Goal: Communication & Community: Answer question/provide support

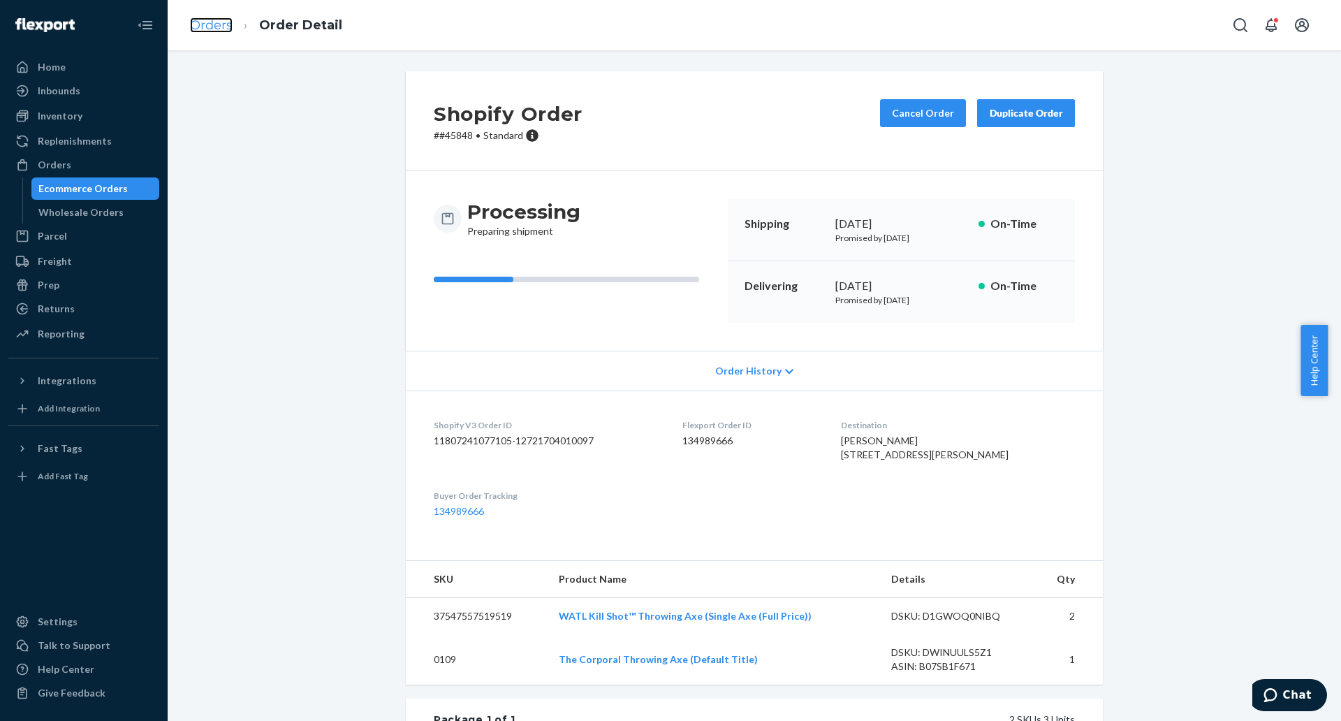
click at [219, 27] on link "Orders" at bounding box center [211, 24] width 43 height 15
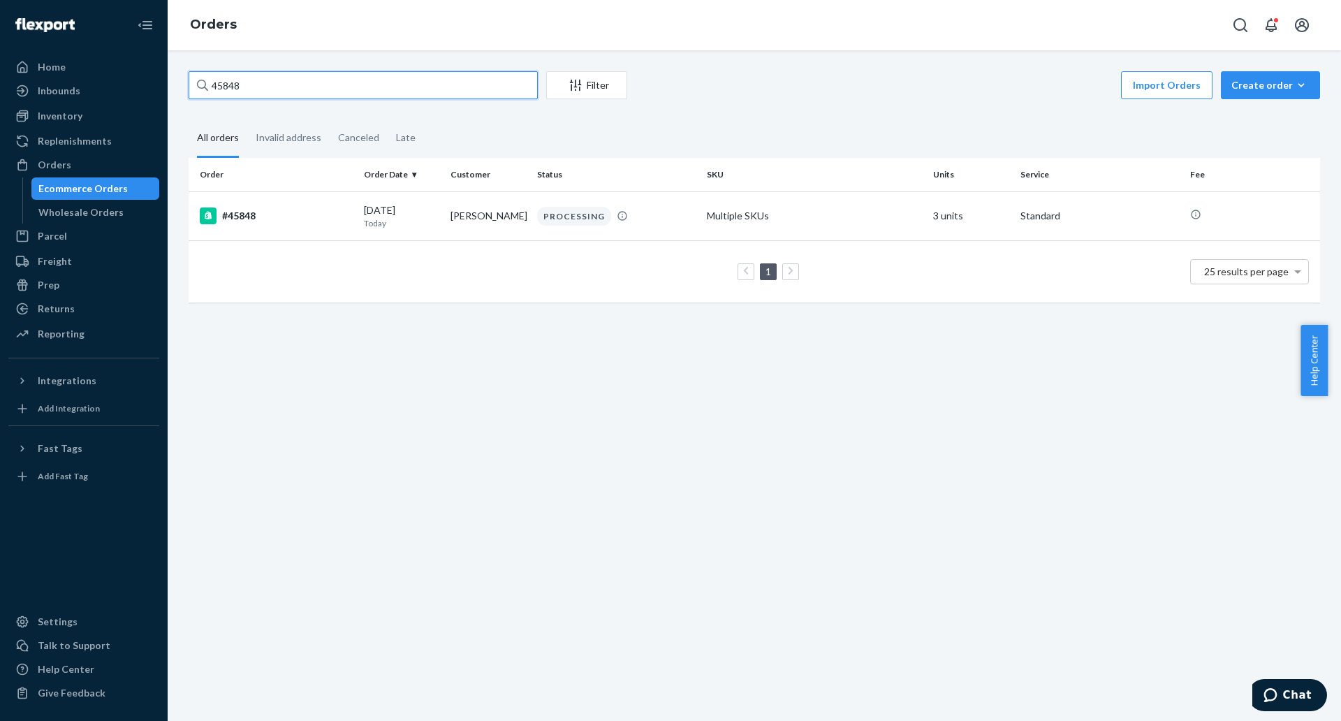
click at [375, 91] on input "45848" at bounding box center [363, 85] width 349 height 28
paste input "707"
type input "45707"
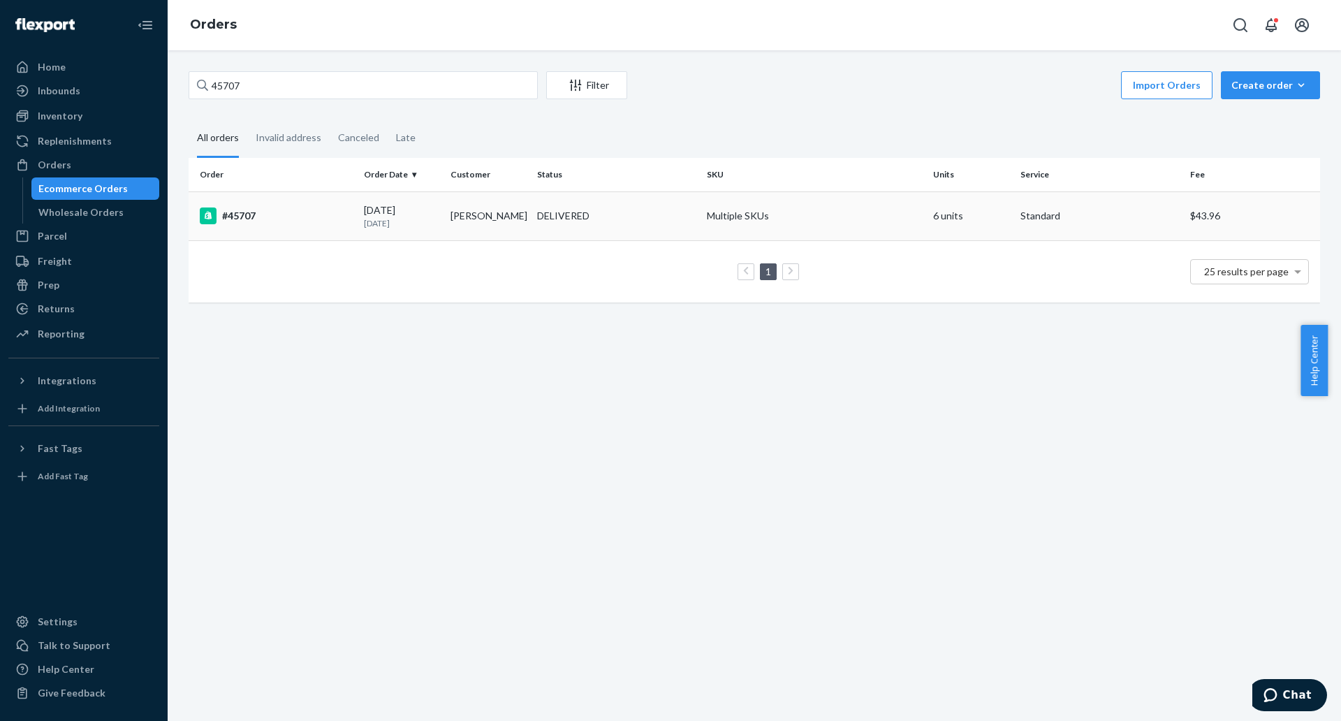
click at [233, 207] on div "#45707" at bounding box center [276, 215] width 153 height 17
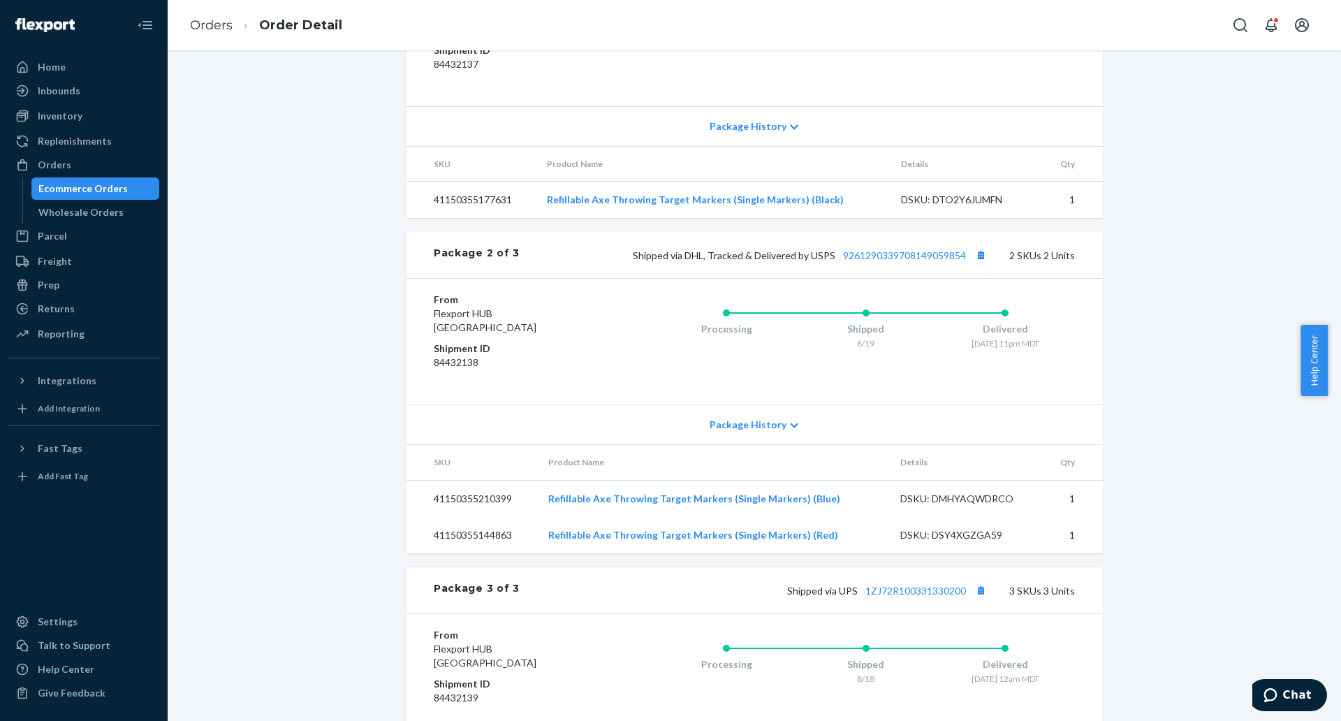
scroll to position [721, 0]
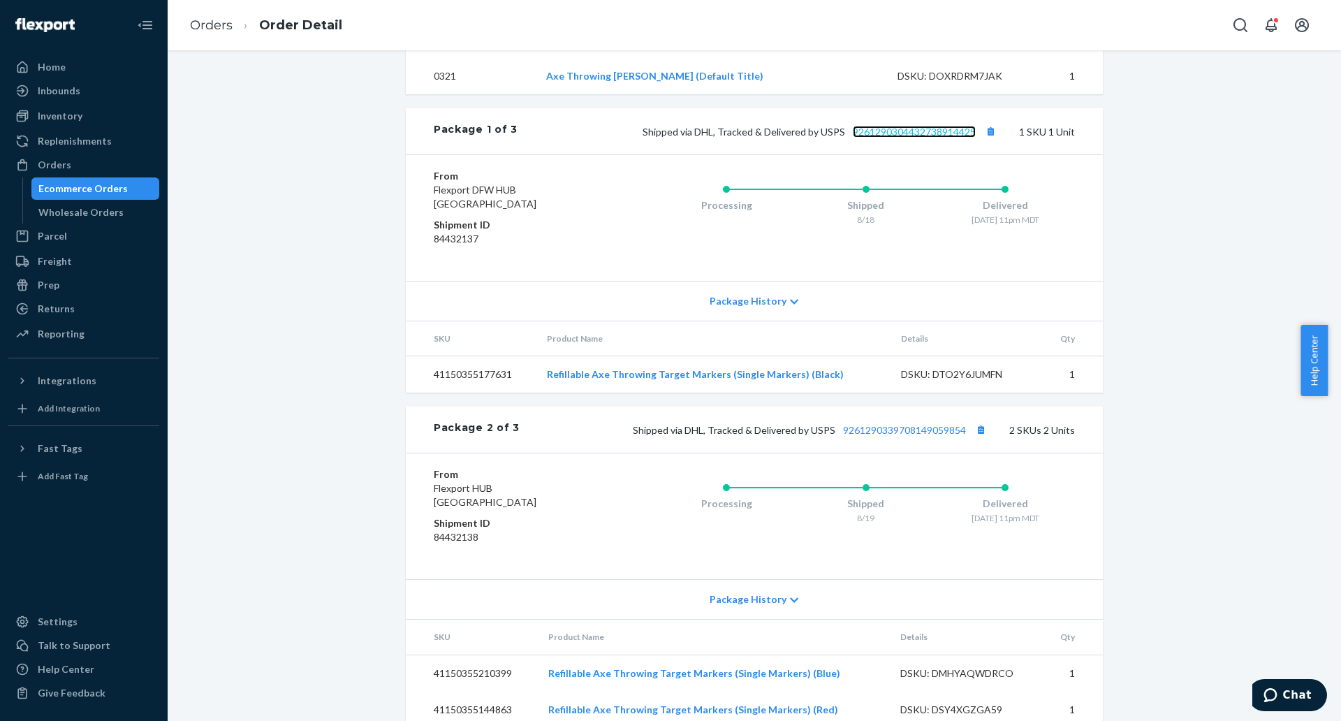
click at [879, 138] on link "9261290304432738914425" at bounding box center [914, 132] width 123 height 12
click at [913, 138] on link "9261290304432738914425" at bounding box center [914, 132] width 123 height 12
click at [911, 436] on link "9261290339708149059854" at bounding box center [904, 430] width 123 height 12
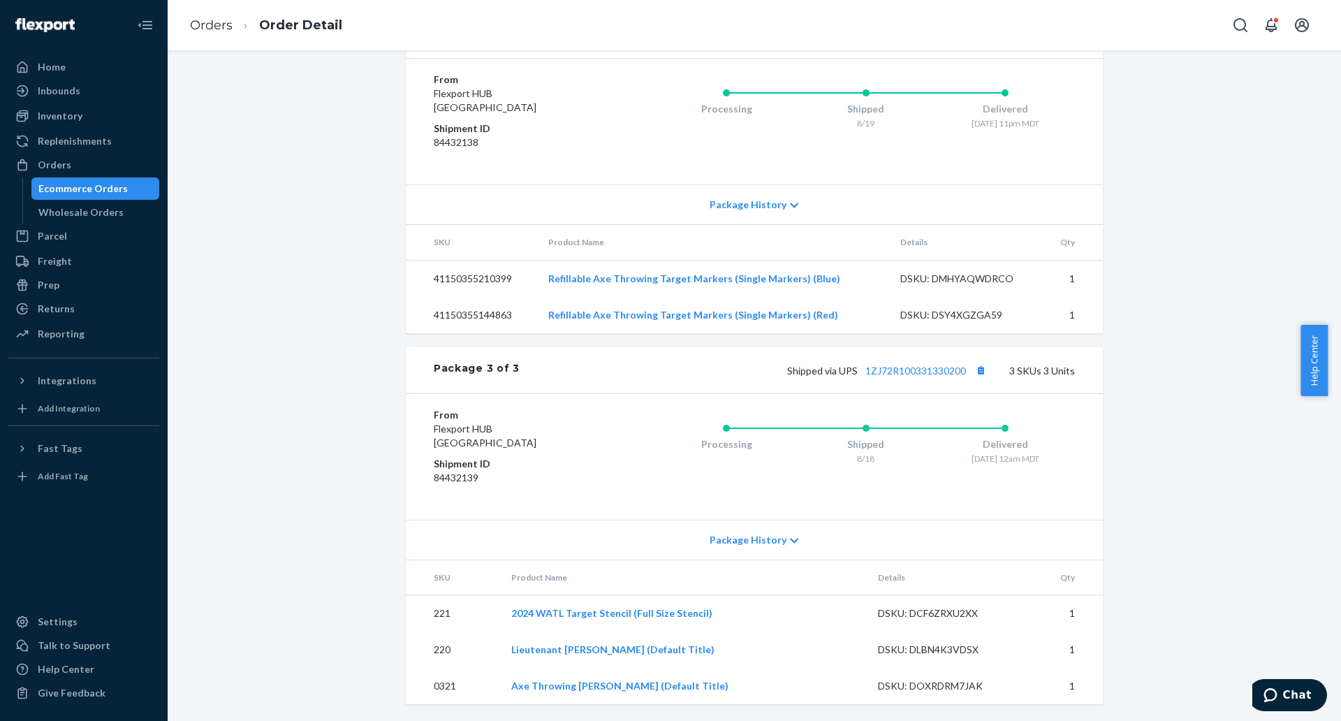
scroll to position [1158, 0]
click at [925, 369] on link "1ZJ72R100331330200" at bounding box center [915, 371] width 101 height 12
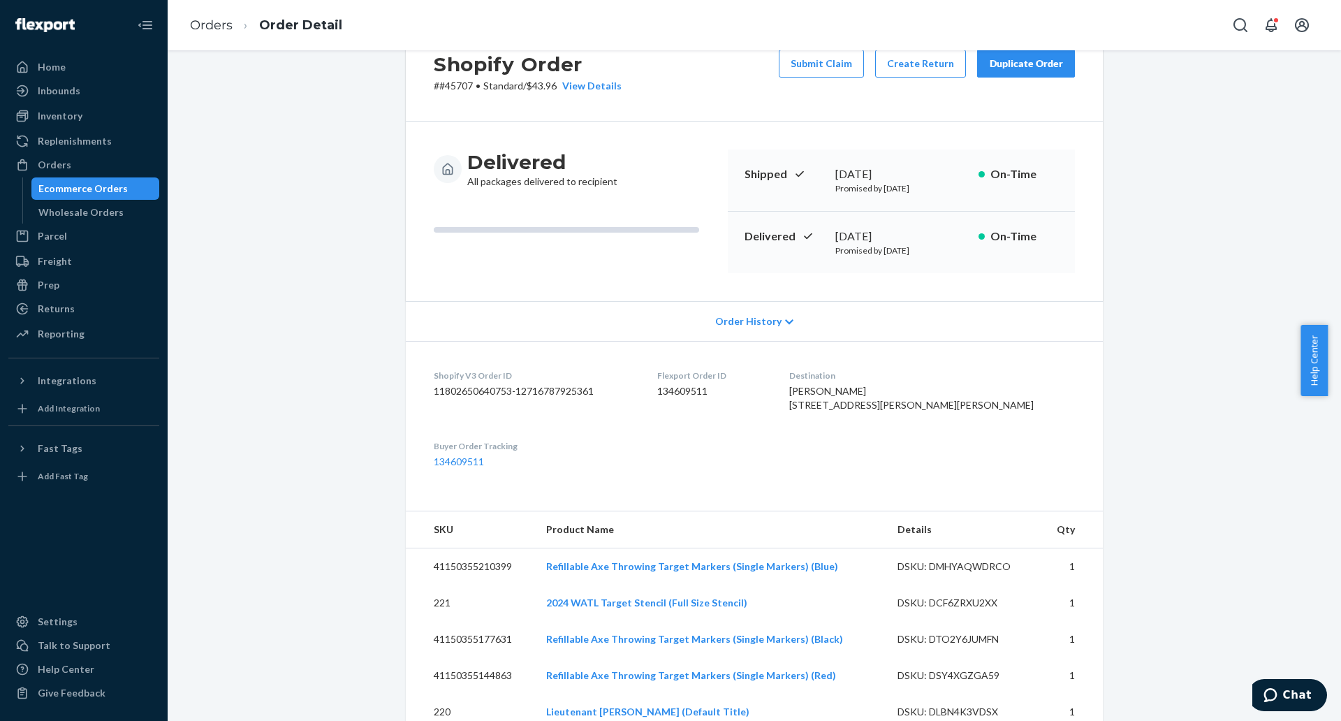
scroll to position [0, 0]
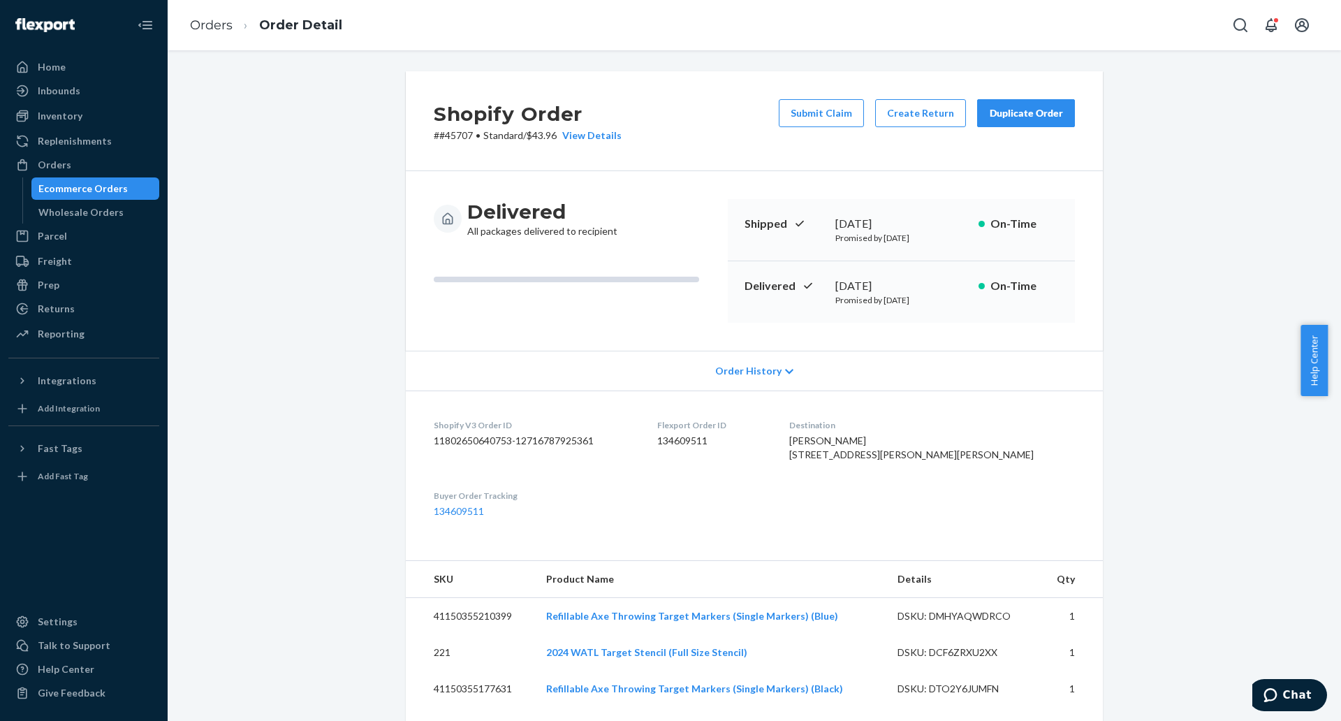
click at [464, 130] on p "# #45707 • Standard / $43.96 View Details" at bounding box center [528, 136] width 188 height 14
click at [458, 133] on p "# #45707 • Standard / $43.96 View Details" at bounding box center [528, 136] width 188 height 14
copy p "45707"
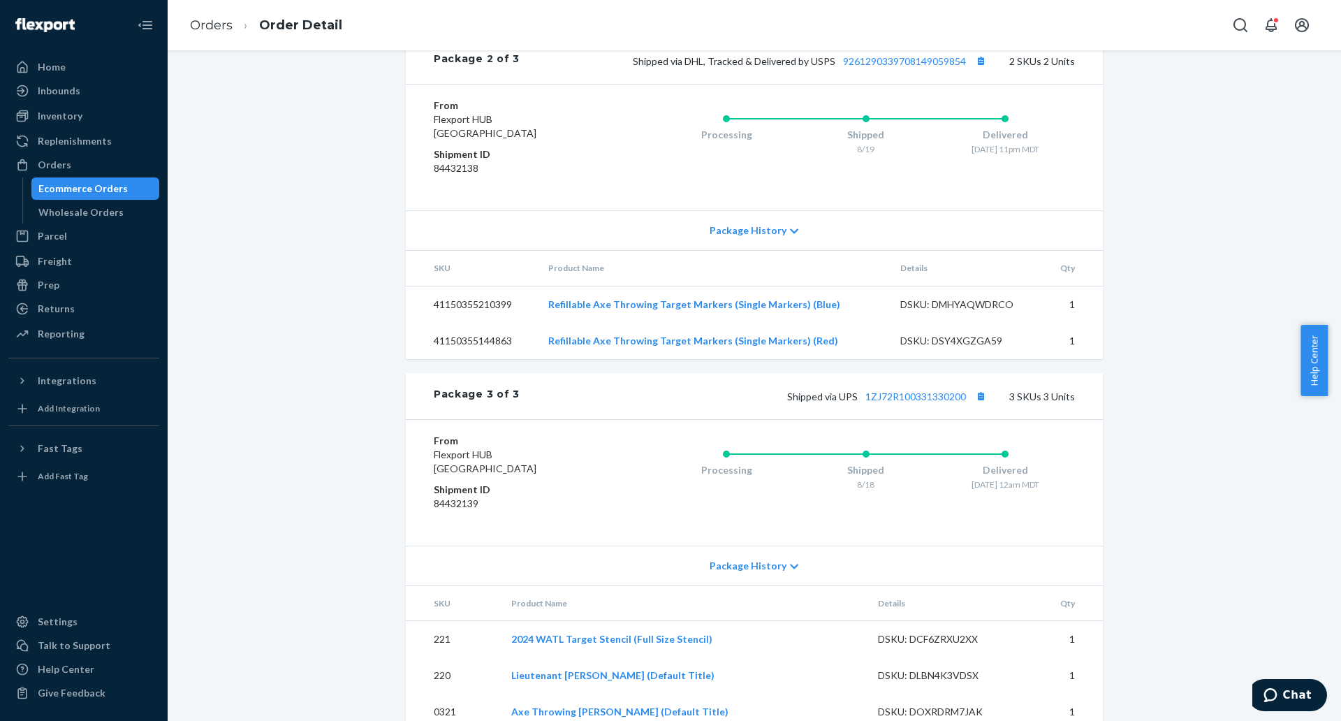
scroll to position [1158, 0]
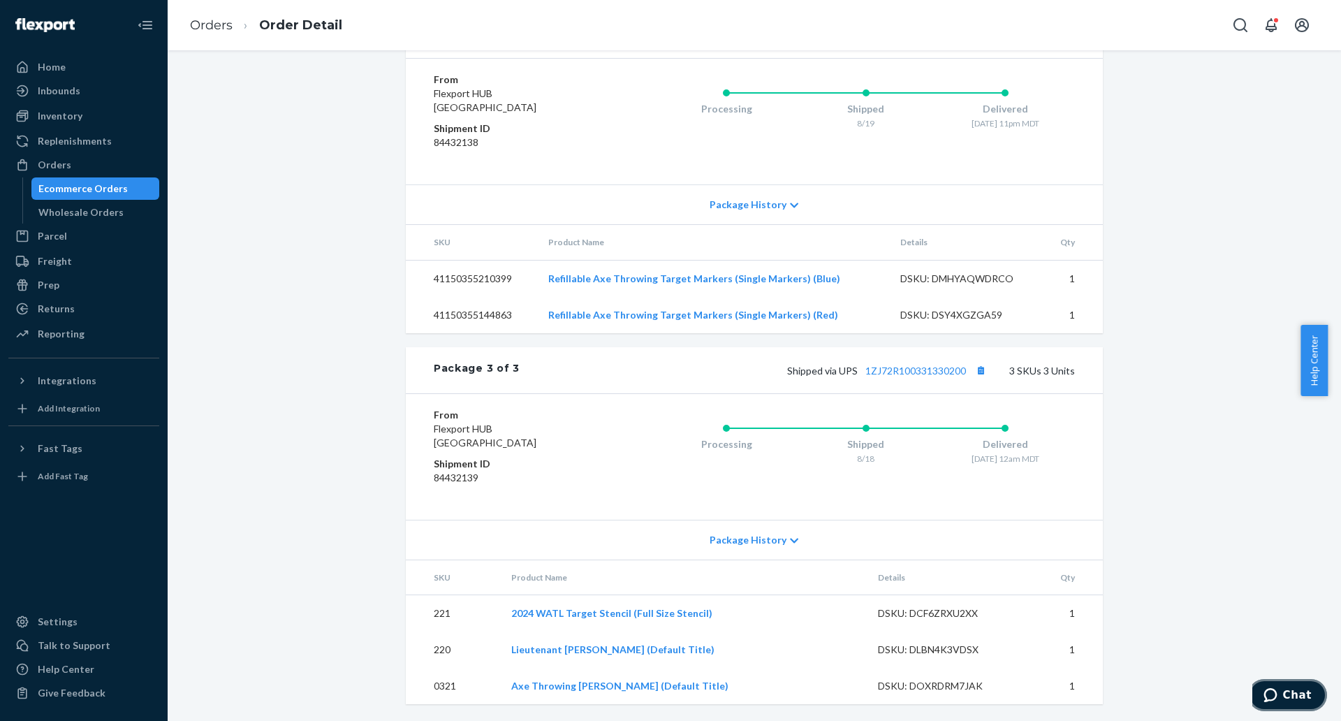
click at [1289, 696] on span "Chat" at bounding box center [1297, 695] width 29 height 13
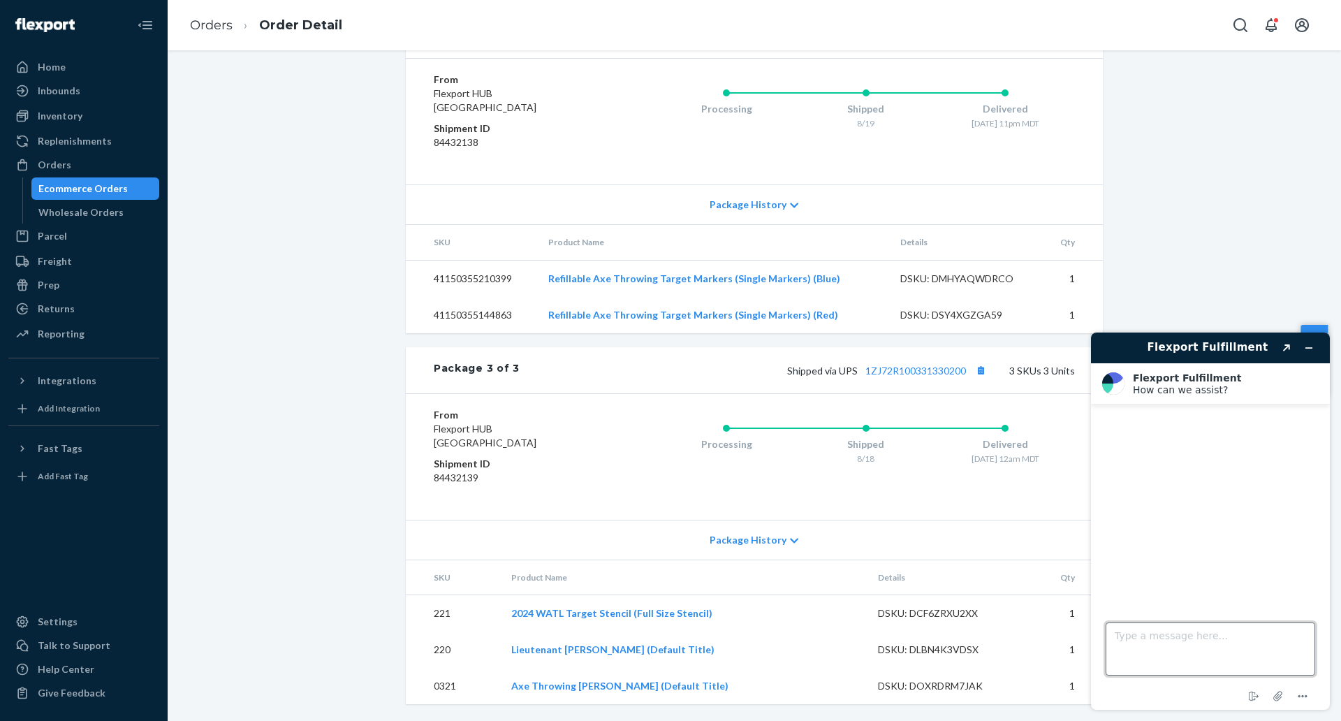
click at [1159, 645] on textarea "Type a message here..." at bounding box center [1211, 648] width 210 height 53
type textarea "HI"
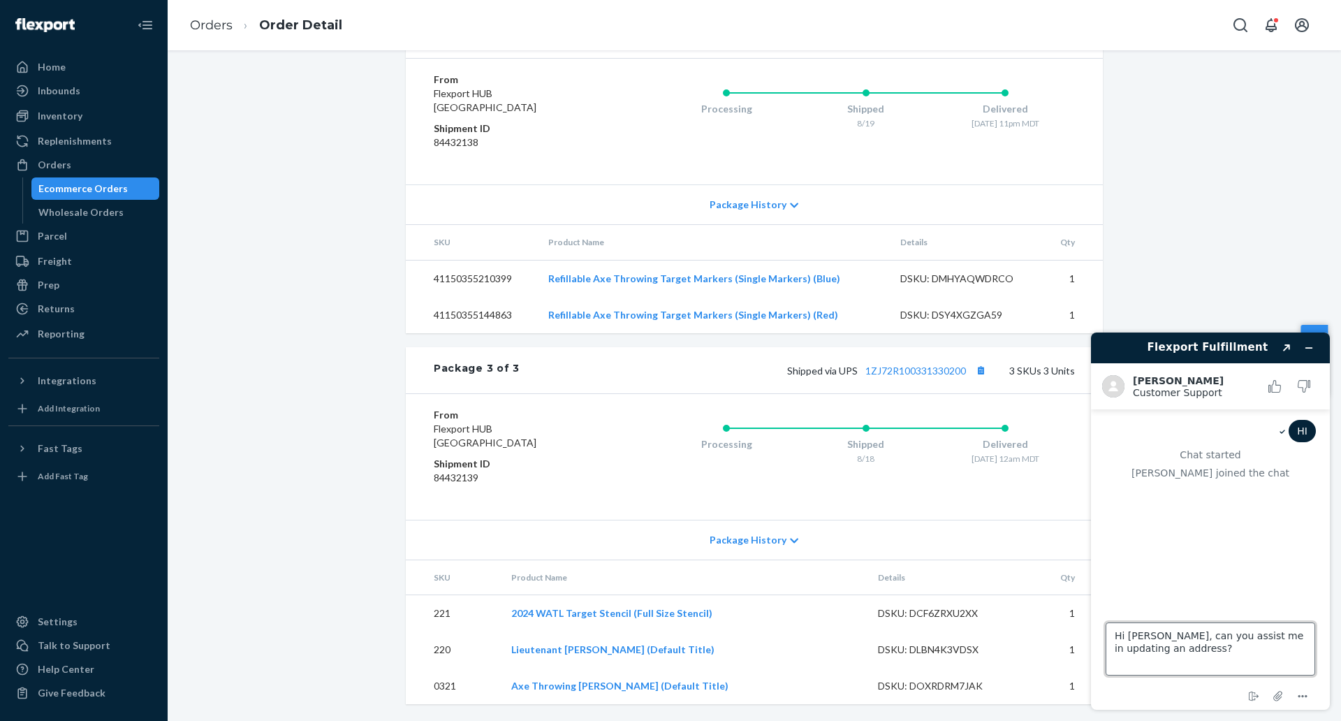
scroll to position [6, 0]
type textarea "Hi Alvin, can you assist me in updating an address?"
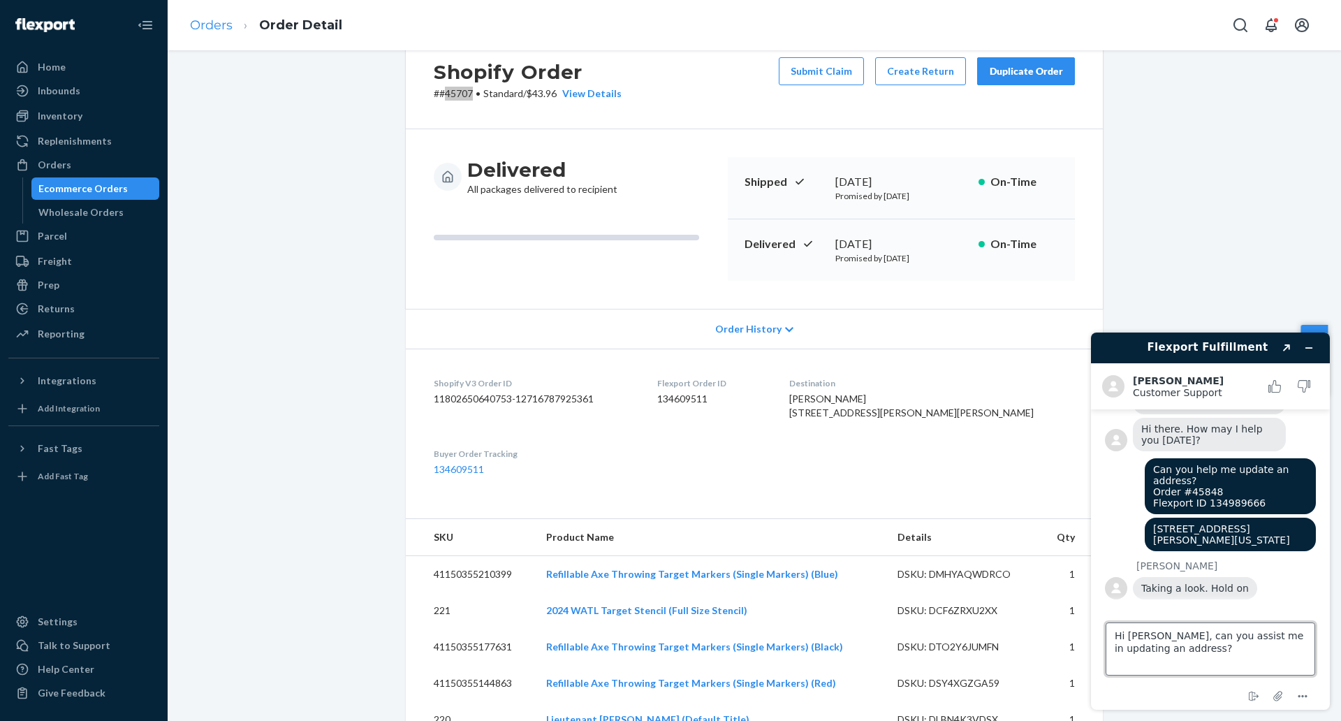
scroll to position [0, 0]
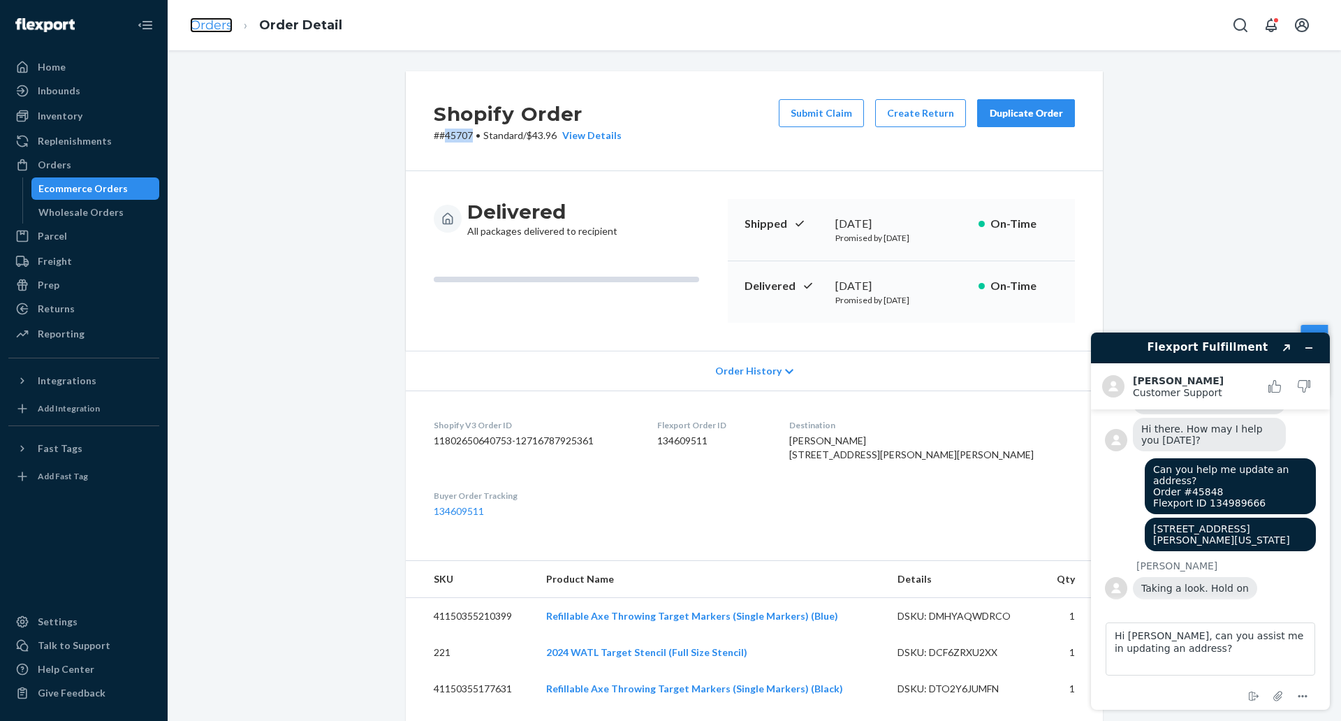
click at [218, 31] on link "Orders" at bounding box center [211, 24] width 43 height 15
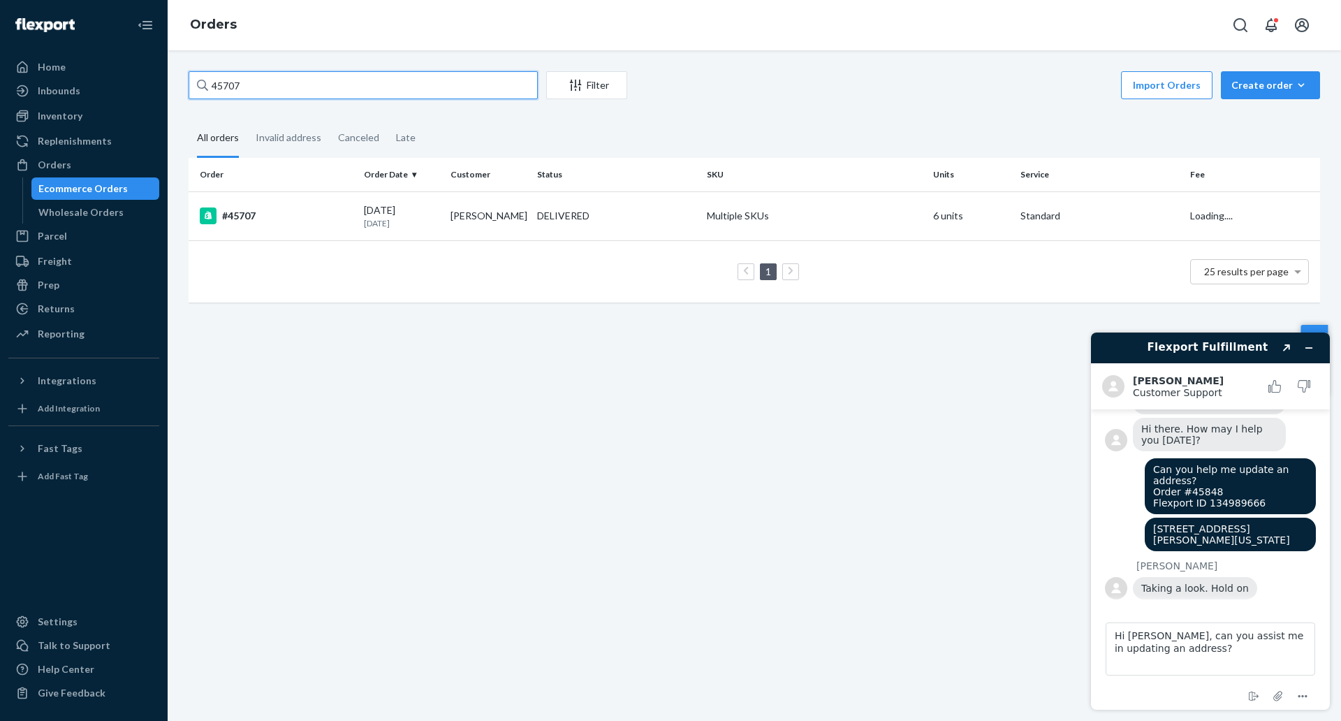
click at [428, 87] on input "45707" at bounding box center [363, 85] width 349 height 28
paste input "98"
type input "45798"
click at [262, 214] on div "#45798" at bounding box center [276, 215] width 153 height 17
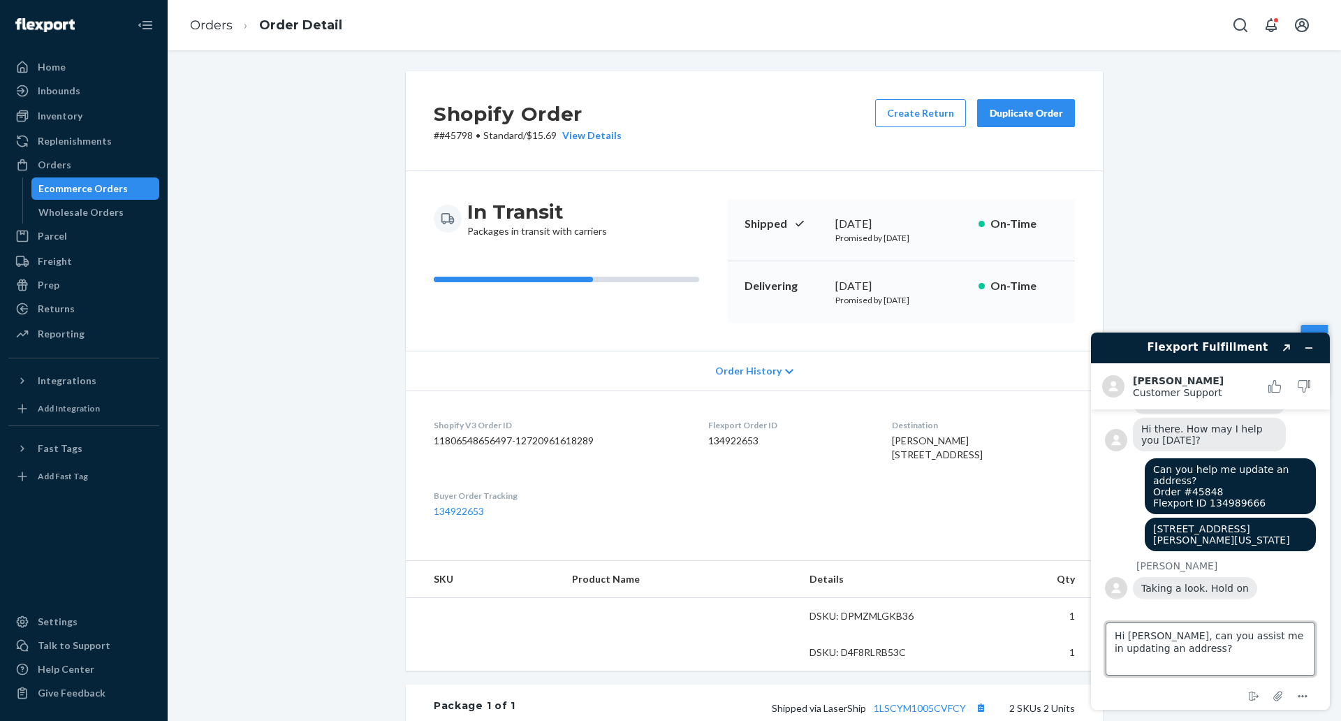
drag, startPoint x: 1168, startPoint y: 650, endPoint x: 1062, endPoint y: 636, distance: 107.2
click html "Flexport Fulfillment Created with Sketch. Alvin E. Customer Support Customer Su…"
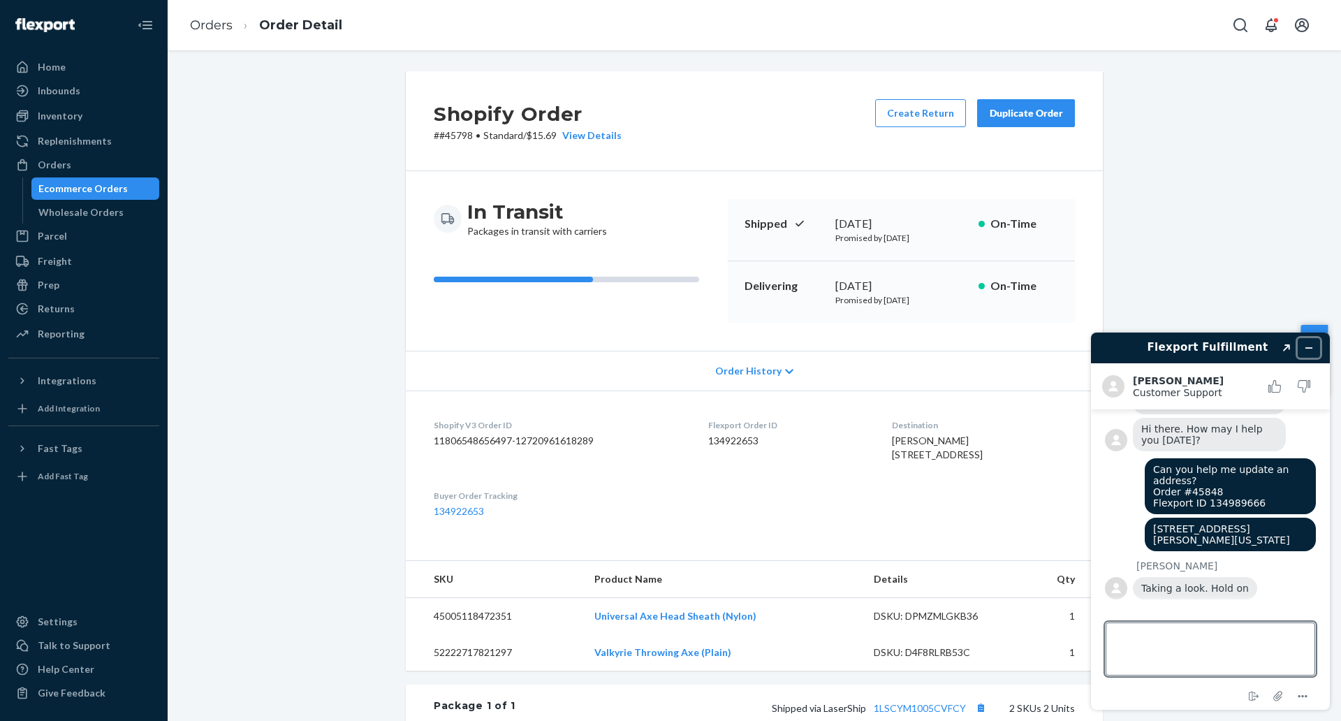
click at [1309, 350] on icon "Minimize widget" at bounding box center [1309, 348] width 10 height 10
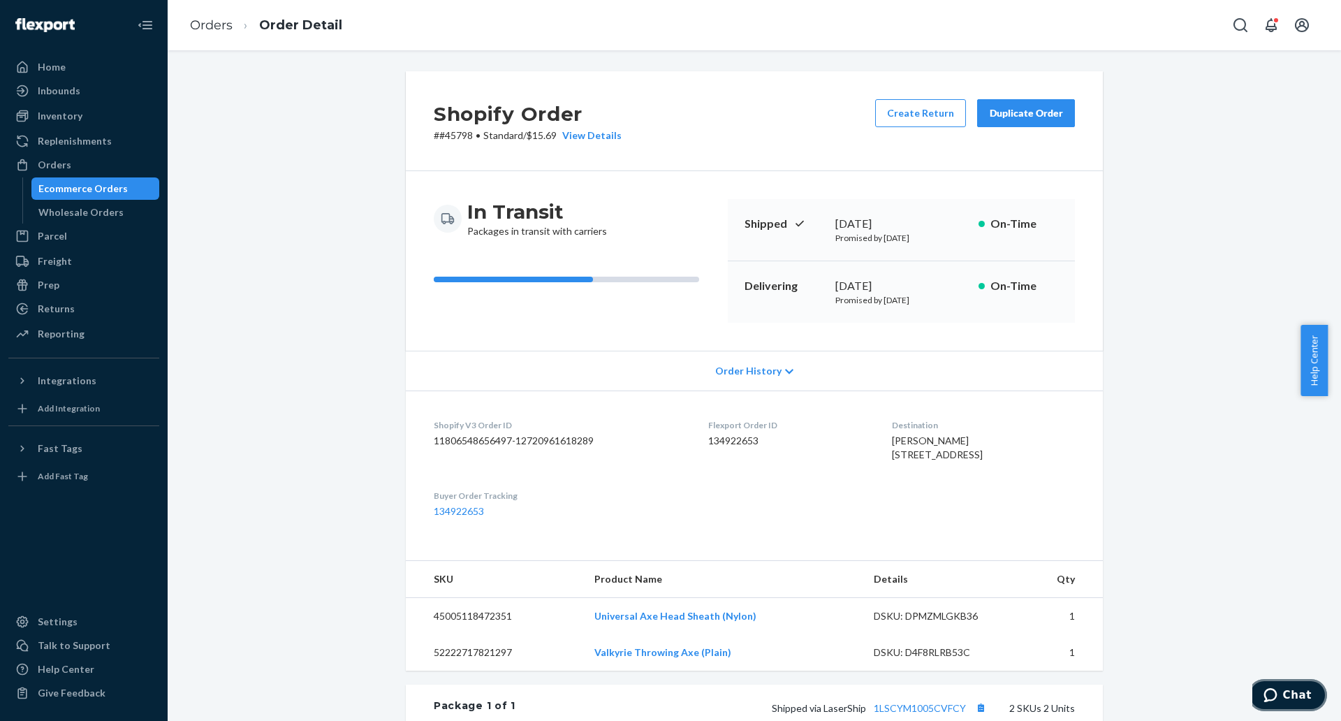
scroll to position [175, 0]
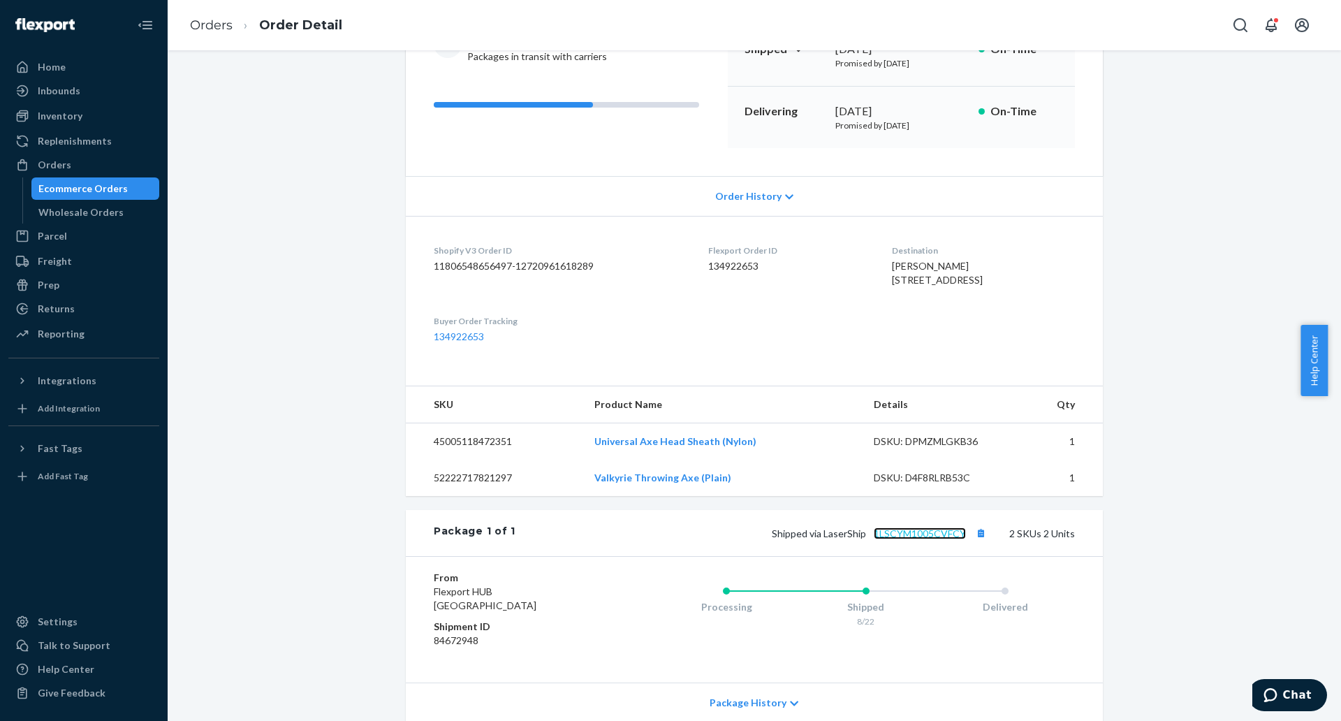
click at [939, 539] on link "1LSCYM1005CVFCY" at bounding box center [920, 533] width 92 height 12
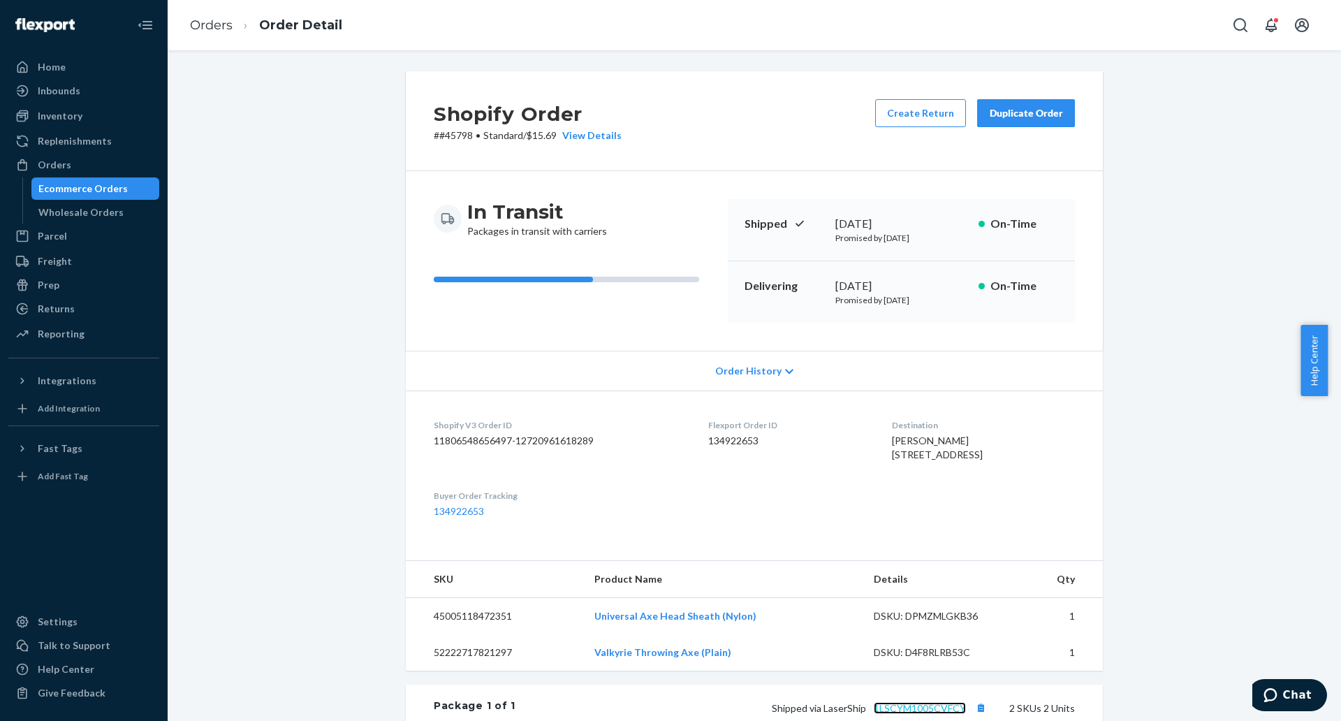
scroll to position [262, 0]
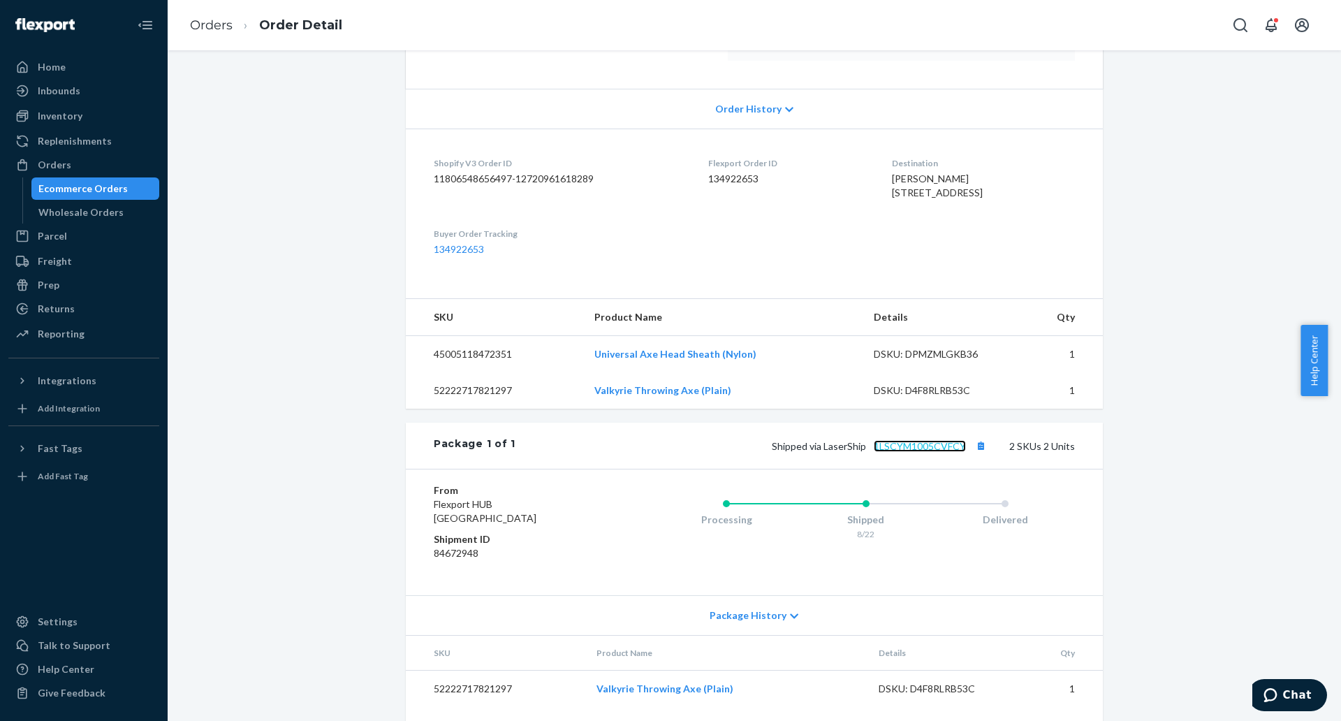
click at [898, 452] on link "1LSCYM1005CVFCY" at bounding box center [920, 446] width 92 height 12
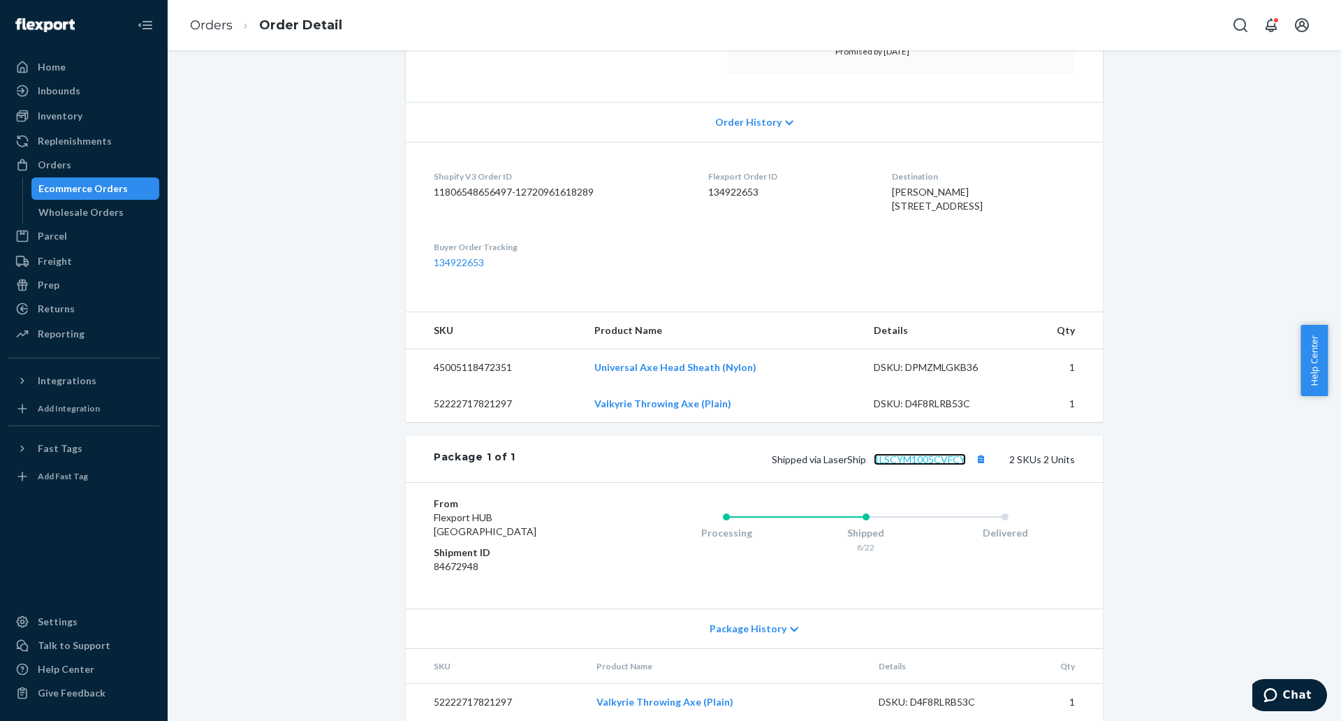
scroll to position [329, 0]
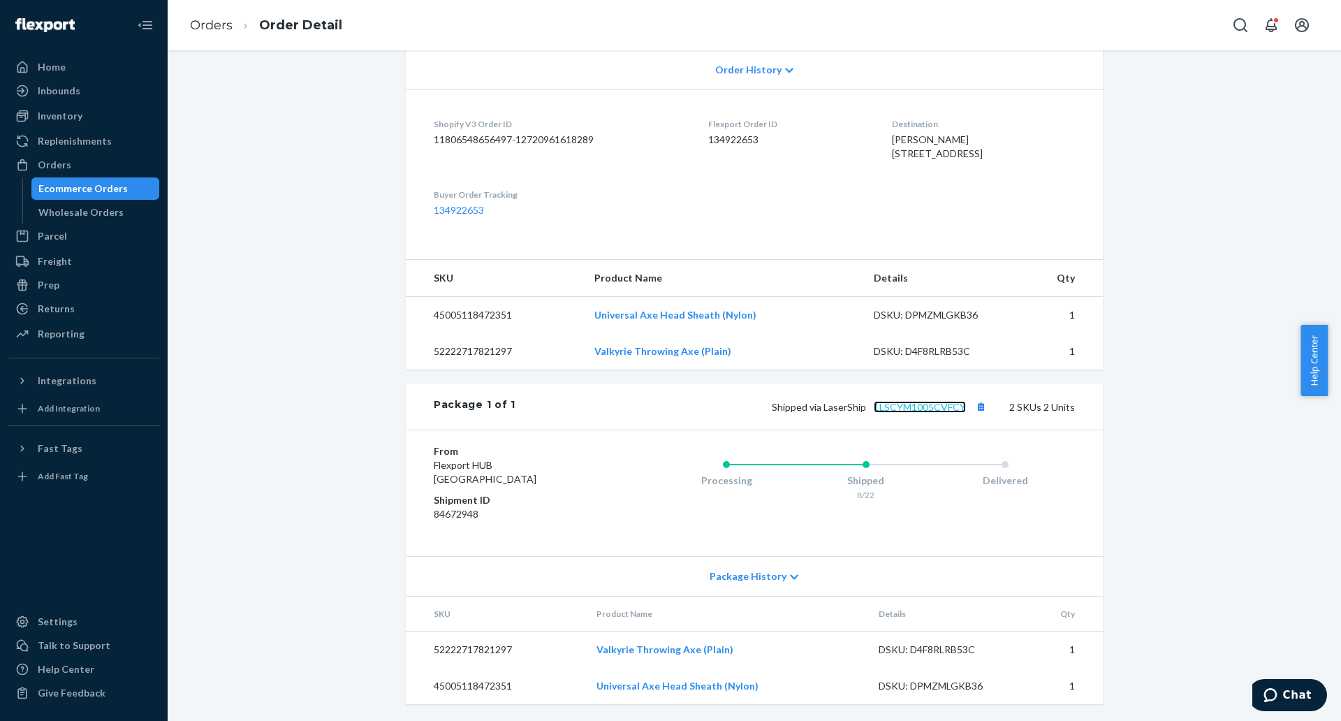
click at [904, 407] on link "1LSCYM1005CVFCY" at bounding box center [920, 407] width 92 height 12
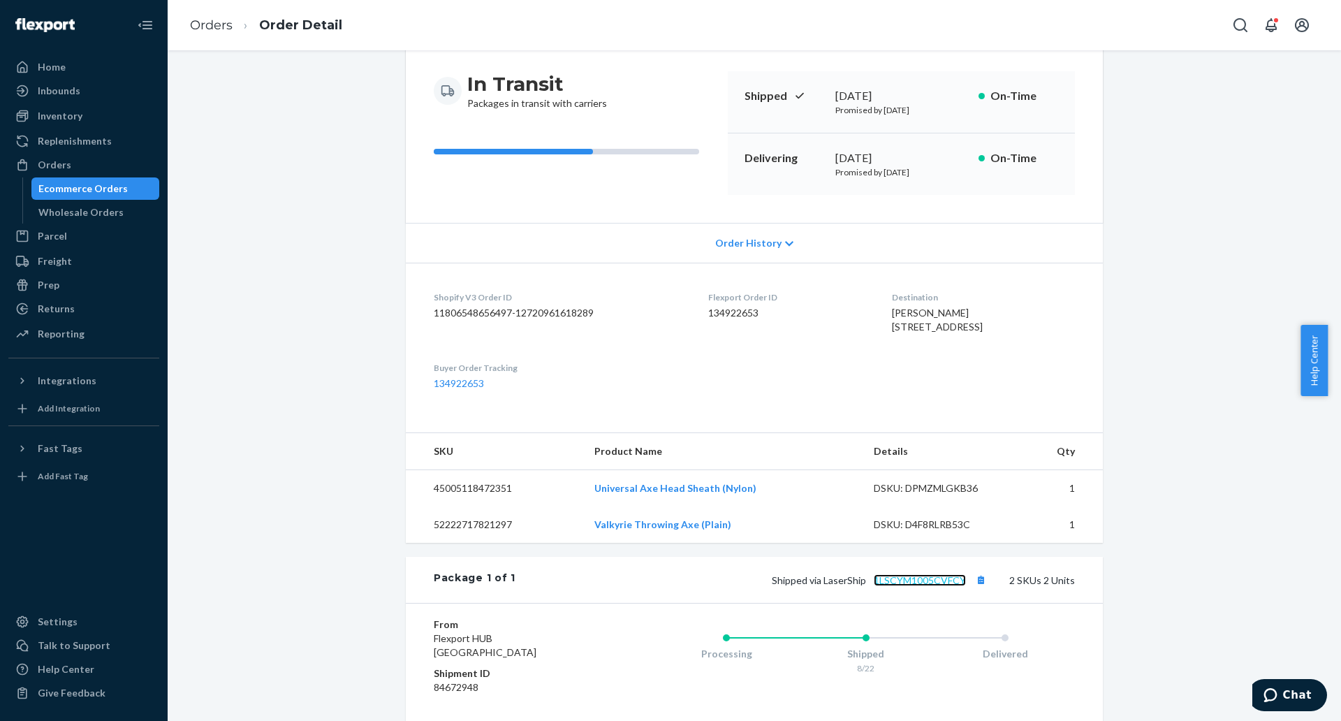
scroll to position [0, 0]
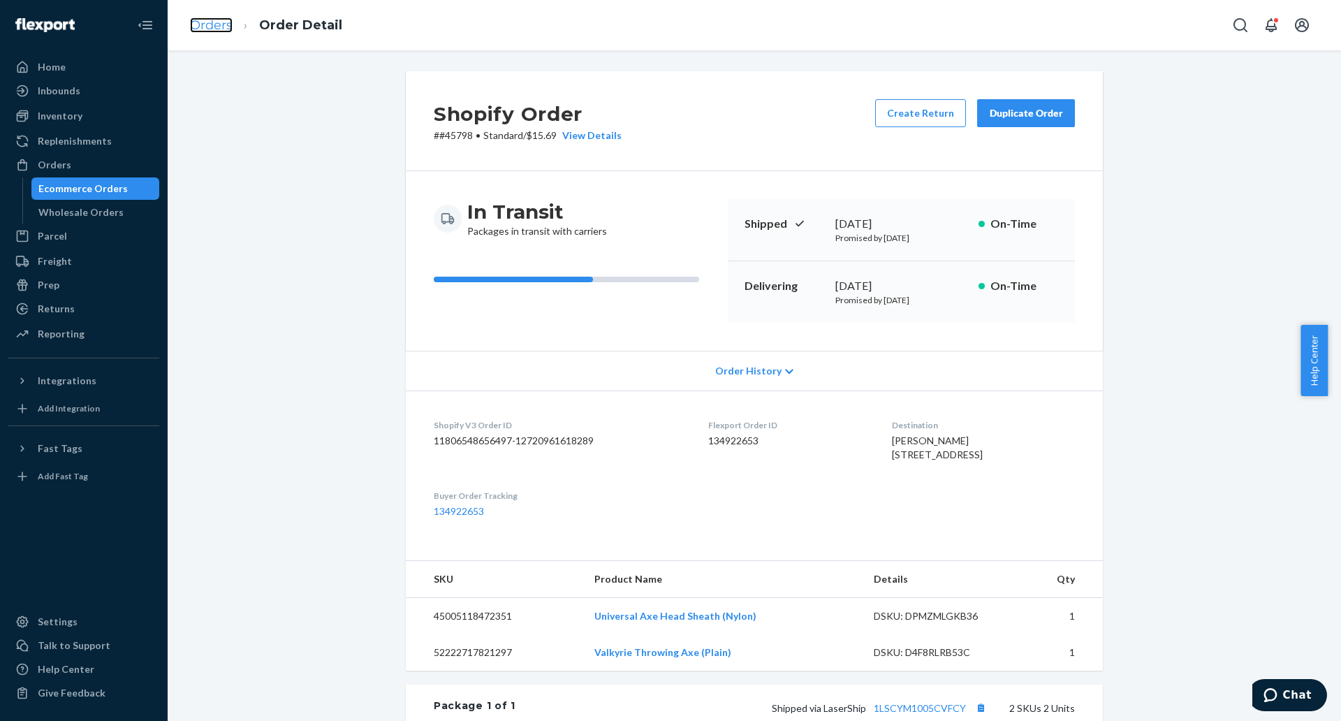
click at [203, 25] on link "Orders" at bounding box center [211, 24] width 43 height 15
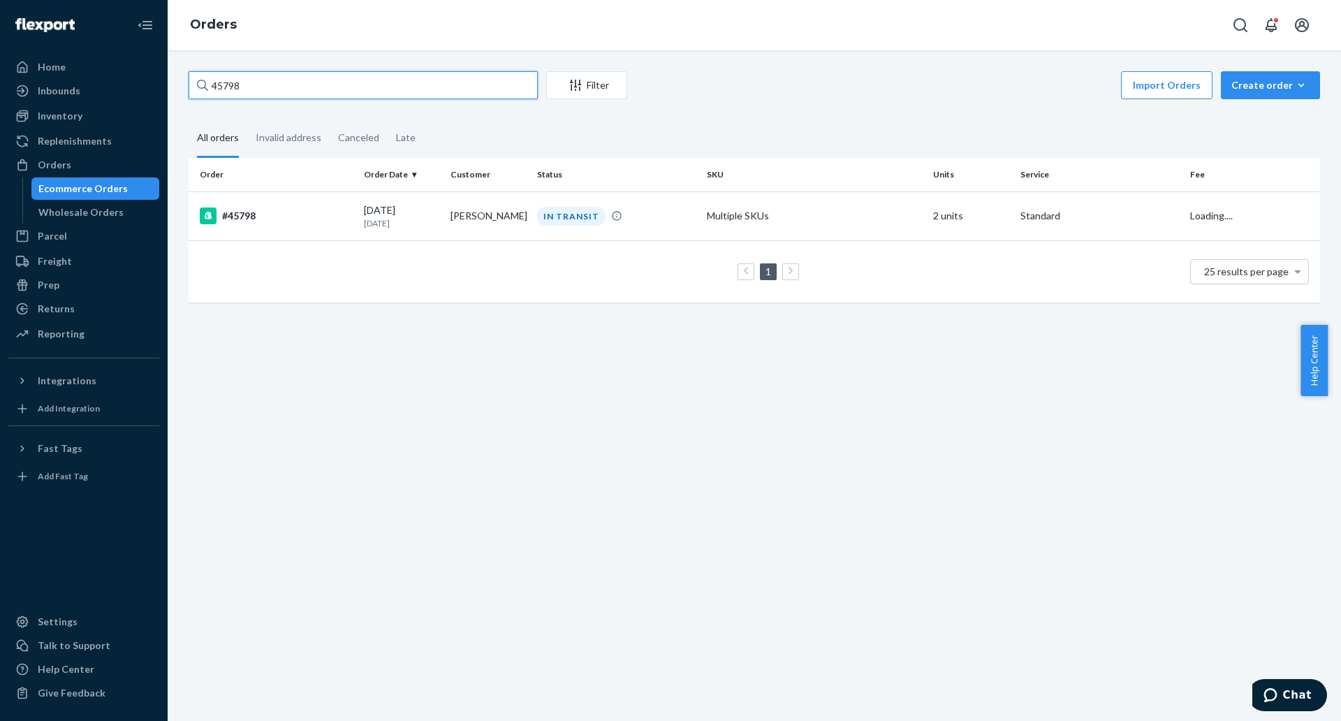
click at [383, 96] on input "45798" at bounding box center [363, 85] width 349 height 28
click at [384, 95] on input "45798" at bounding box center [363, 85] width 349 height 28
paste input "Sara Gleason"
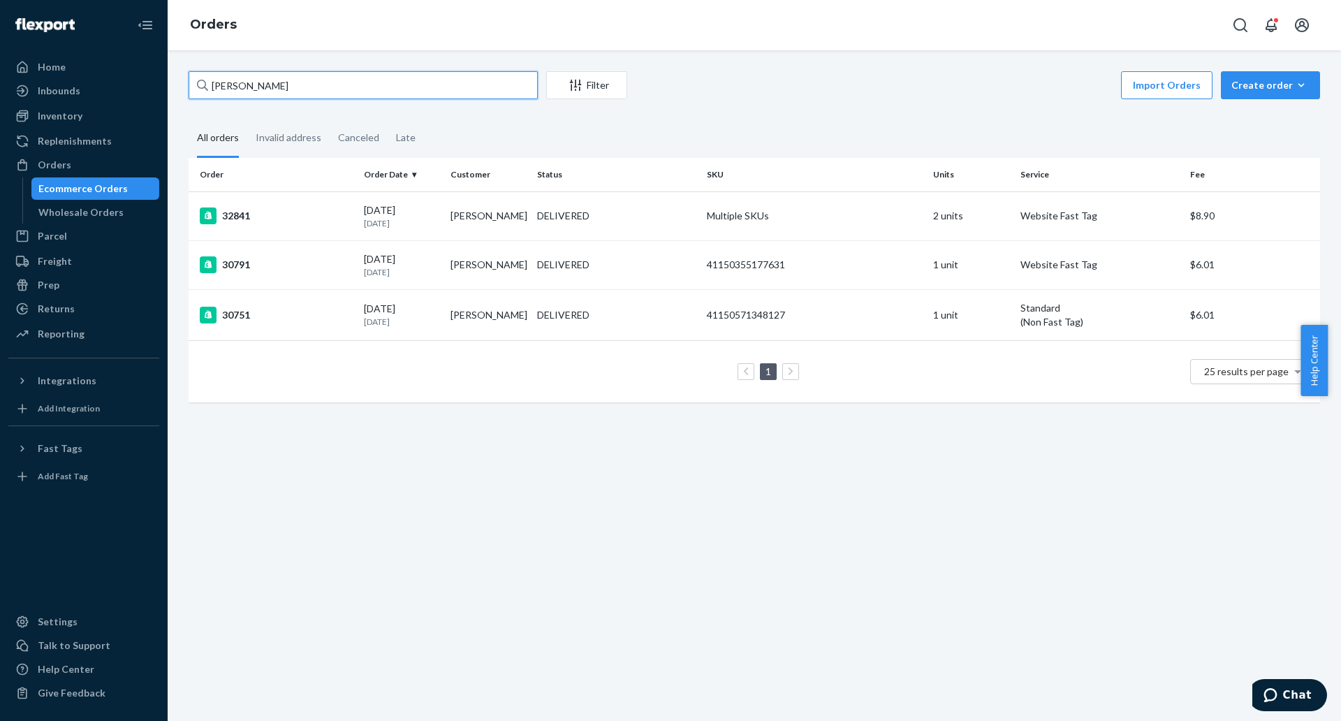
drag, startPoint x: 390, startPoint y: 89, endPoint x: 192, endPoint y: 89, distance: 198.3
click at [192, 89] on input "Sara Gleason" at bounding box center [363, 85] width 349 height 28
click at [237, 87] on input "Sara Gleason" at bounding box center [363, 85] width 349 height 28
drag, startPoint x: 231, startPoint y: 85, endPoint x: 208, endPoint y: 85, distance: 23.0
click at [208, 85] on input "Sara Gleason" at bounding box center [363, 85] width 349 height 28
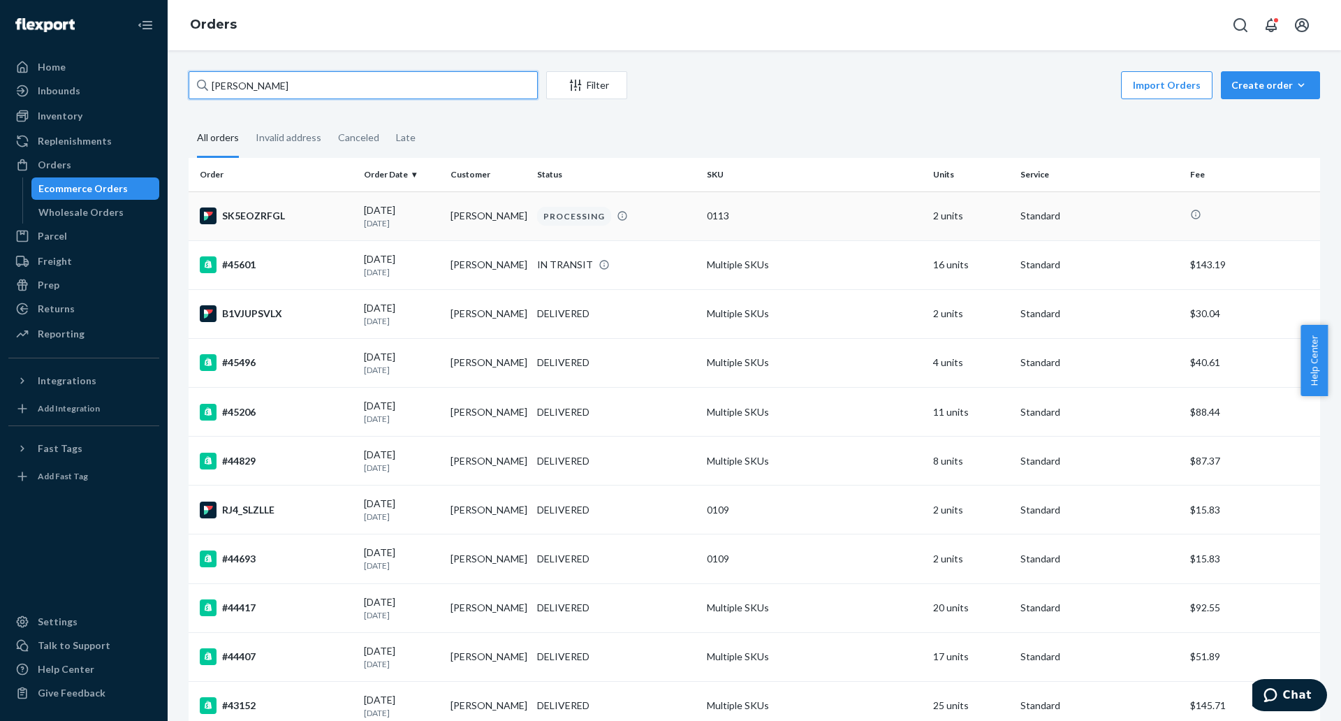
type input "Gleason"
click at [255, 218] on div "SK5EOZRFGL" at bounding box center [276, 215] width 153 height 17
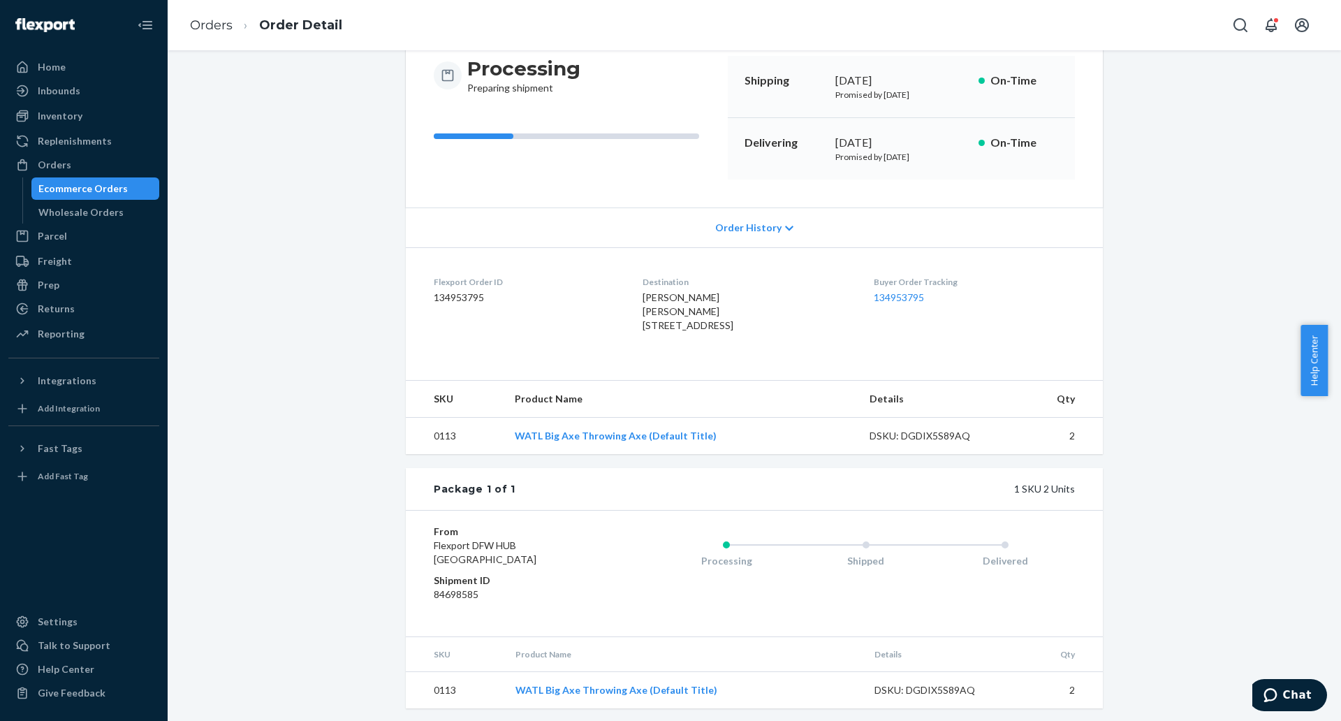
scroll to position [189, 0]
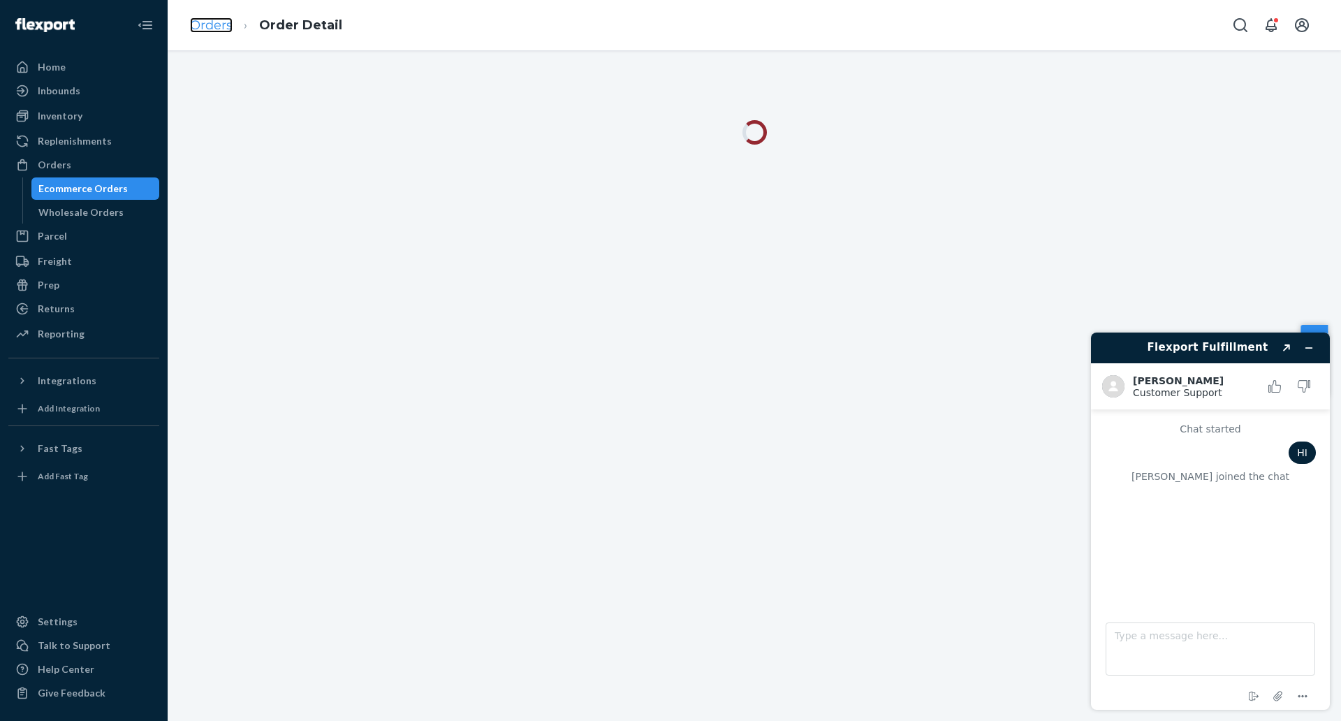
click at [198, 22] on link "Orders" at bounding box center [211, 24] width 43 height 15
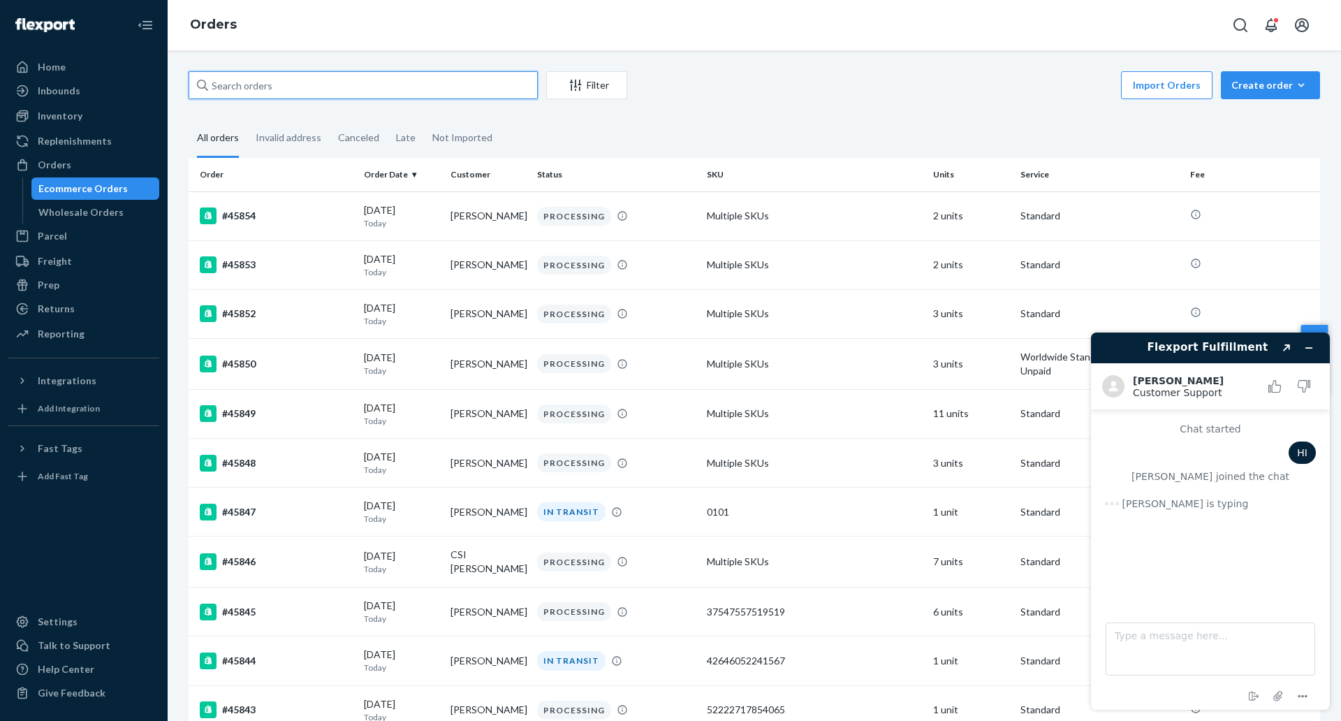
click at [424, 87] on input "text" at bounding box center [363, 85] width 349 height 28
paste input "45848"
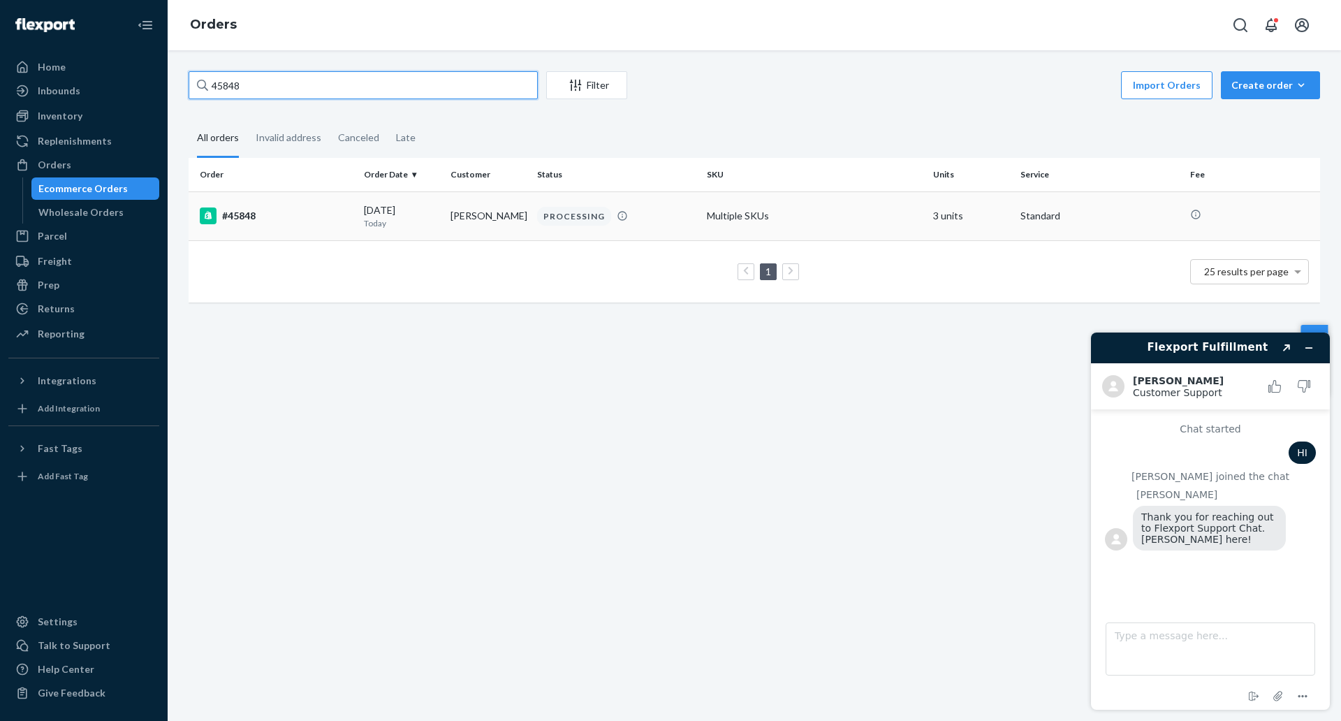
type input "45848"
click at [240, 217] on div "#45848" at bounding box center [276, 215] width 153 height 17
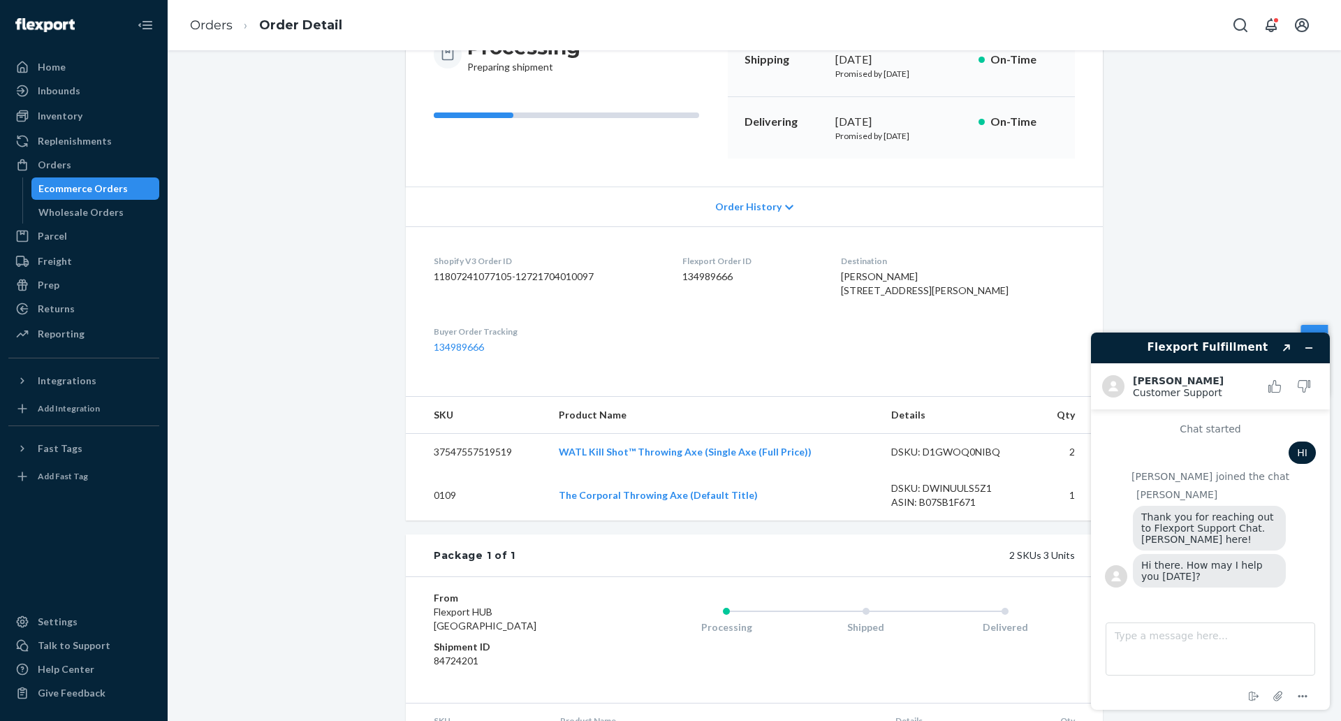
scroll to position [175, 0]
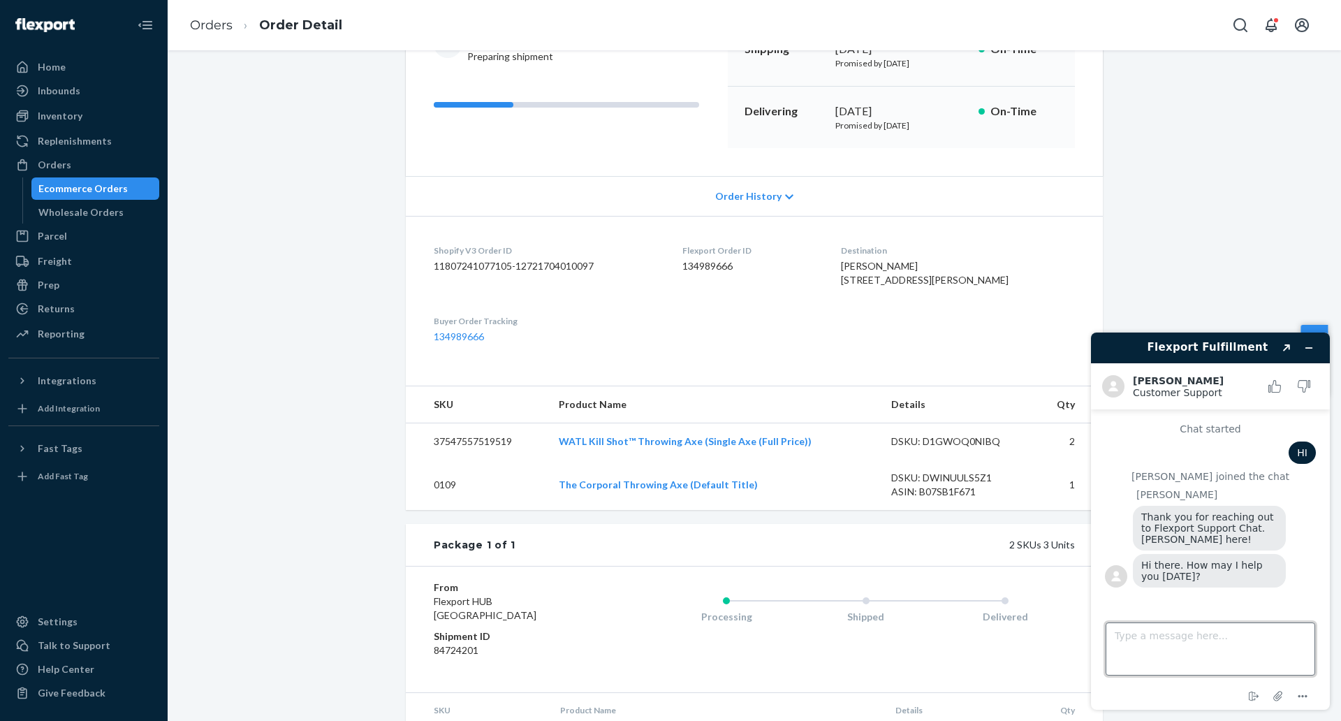
click at [1164, 656] on textarea "Type a message here..." at bounding box center [1211, 648] width 210 height 53
paste textarea "45848"
click at [1144, 650] on textarea "Can you help me update an address? Order 45848" at bounding box center [1211, 648] width 210 height 53
click at [1217, 648] on textarea "Can you help me update an address? Order #45848" at bounding box center [1211, 648] width 210 height 53
click at [729, 265] on dd "134989666" at bounding box center [749, 266] width 135 height 14
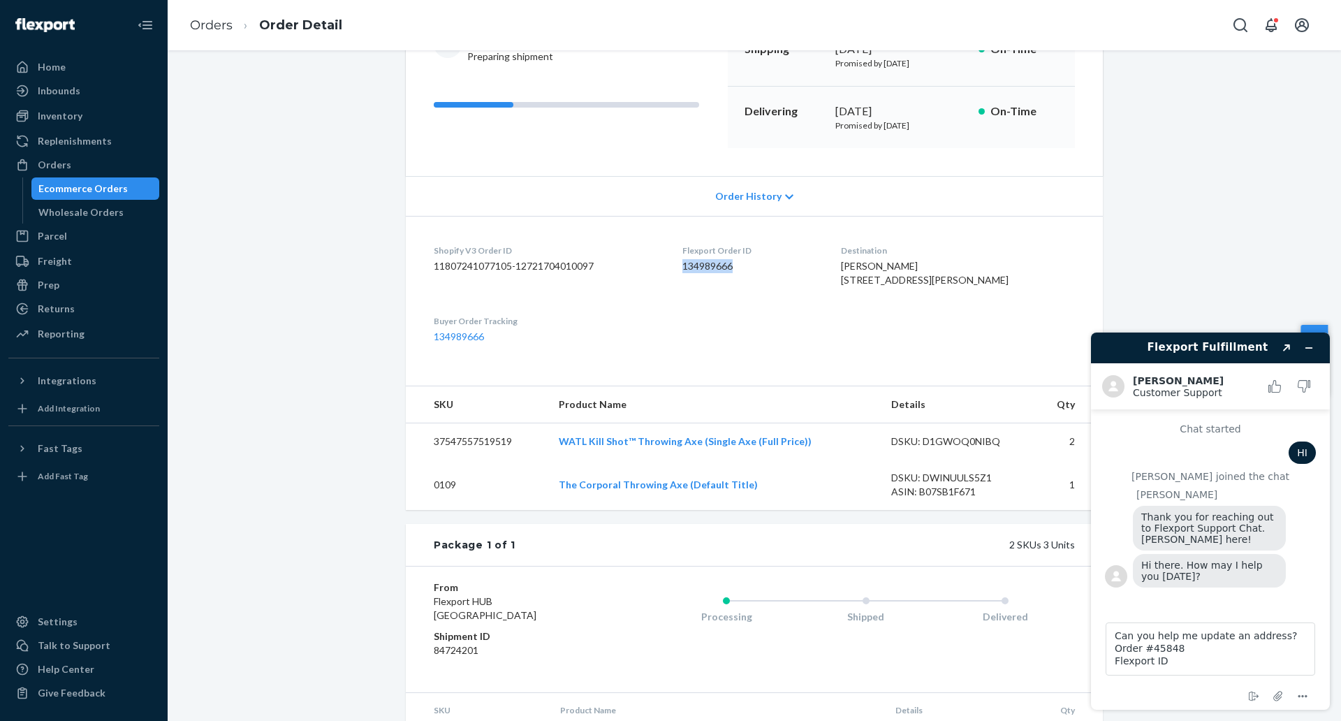
click at [729, 265] on dd "134989666" at bounding box center [749, 266] width 135 height 14
copy dd "134989666"
click at [1186, 666] on textarea "Can you help me update an address? Order #45848 Flexport ID" at bounding box center [1211, 648] width 210 height 53
paste textarea "134989666"
type textarea "Can you help me update an address? Order #45848 Flexport ID 134989666"
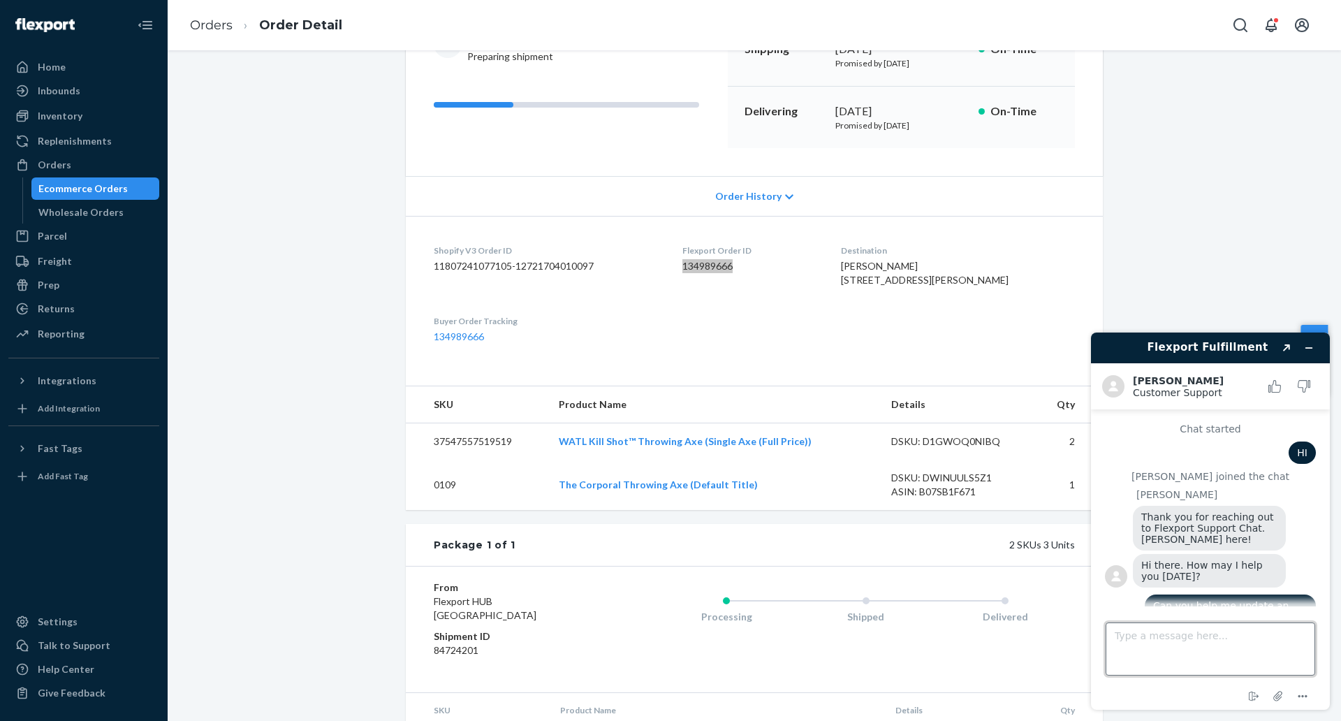
scroll to position [57, 0]
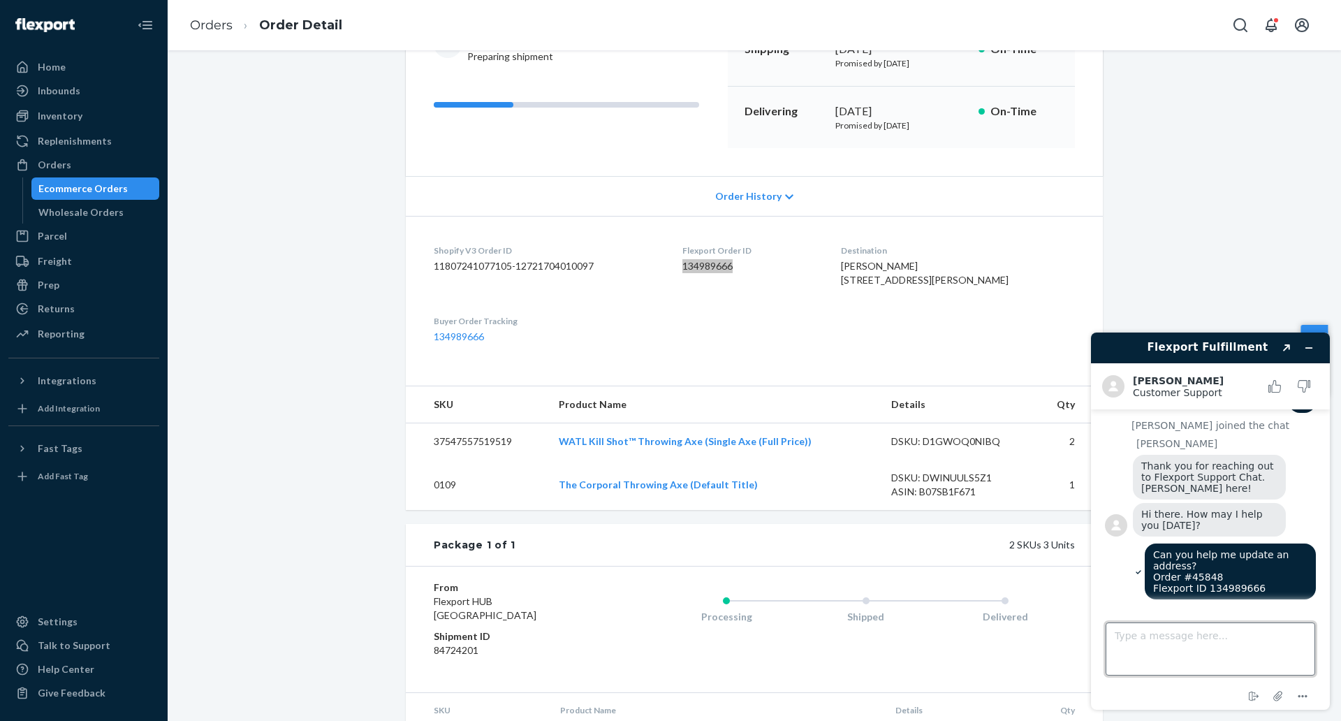
click at [1134, 640] on textarea "Type a message here..." at bounding box center [1211, 648] width 210 height 53
paste textarea "[STREET_ADDRESS][PERSON_NAME][US_STATE]"
type textarea "[STREET_ADDRESS][PERSON_NAME][US_STATE]"
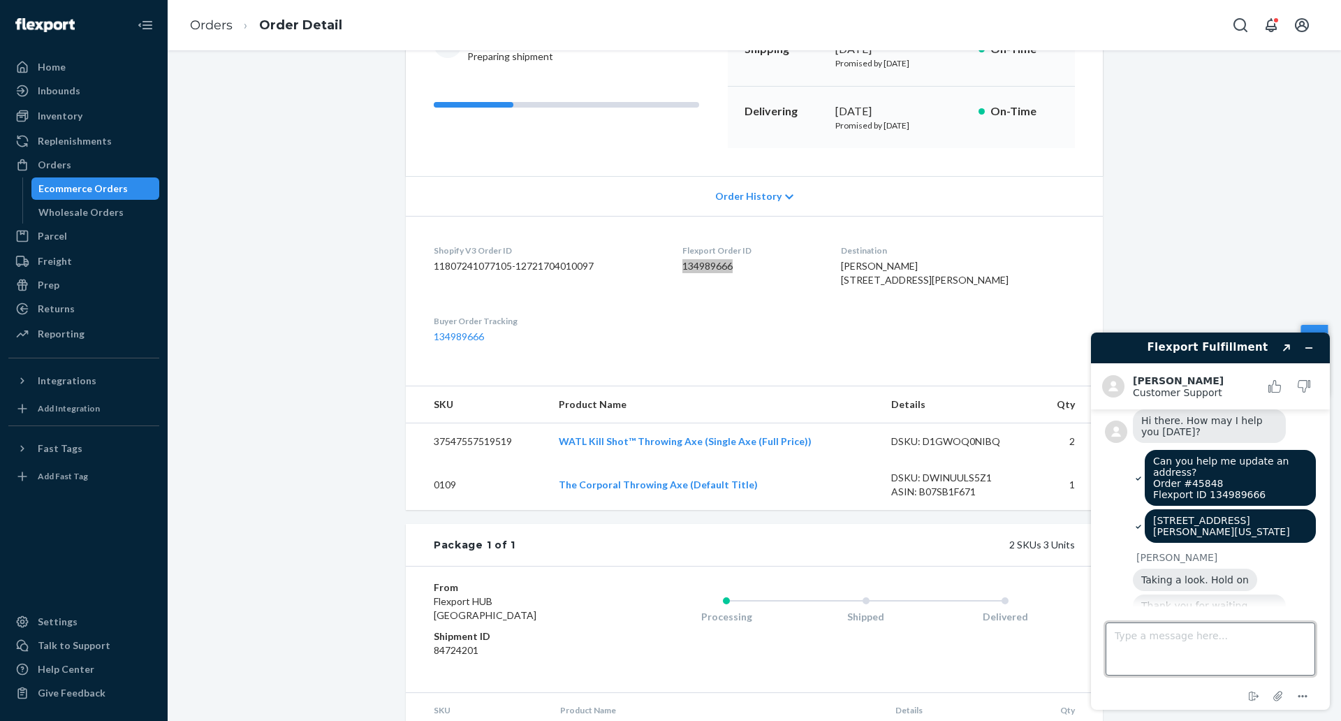
scroll to position [274, 0]
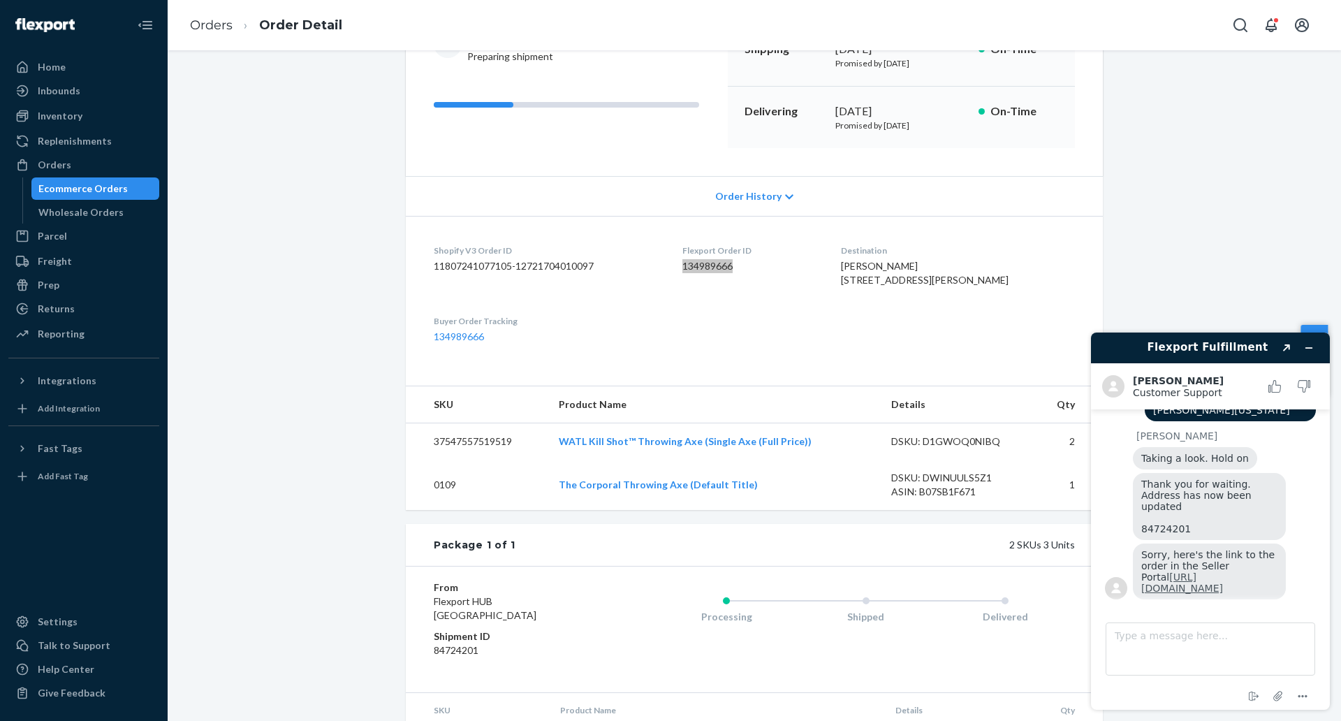
click at [1196, 585] on link "[URL][DOMAIN_NAME]" at bounding box center [1182, 582] width 82 height 22
click at [1162, 646] on textarea "Type a message here..." at bounding box center [1211, 648] width 210 height 53
type textarea "Awesome! Thanks for your help, [PERSON_NAME]!"
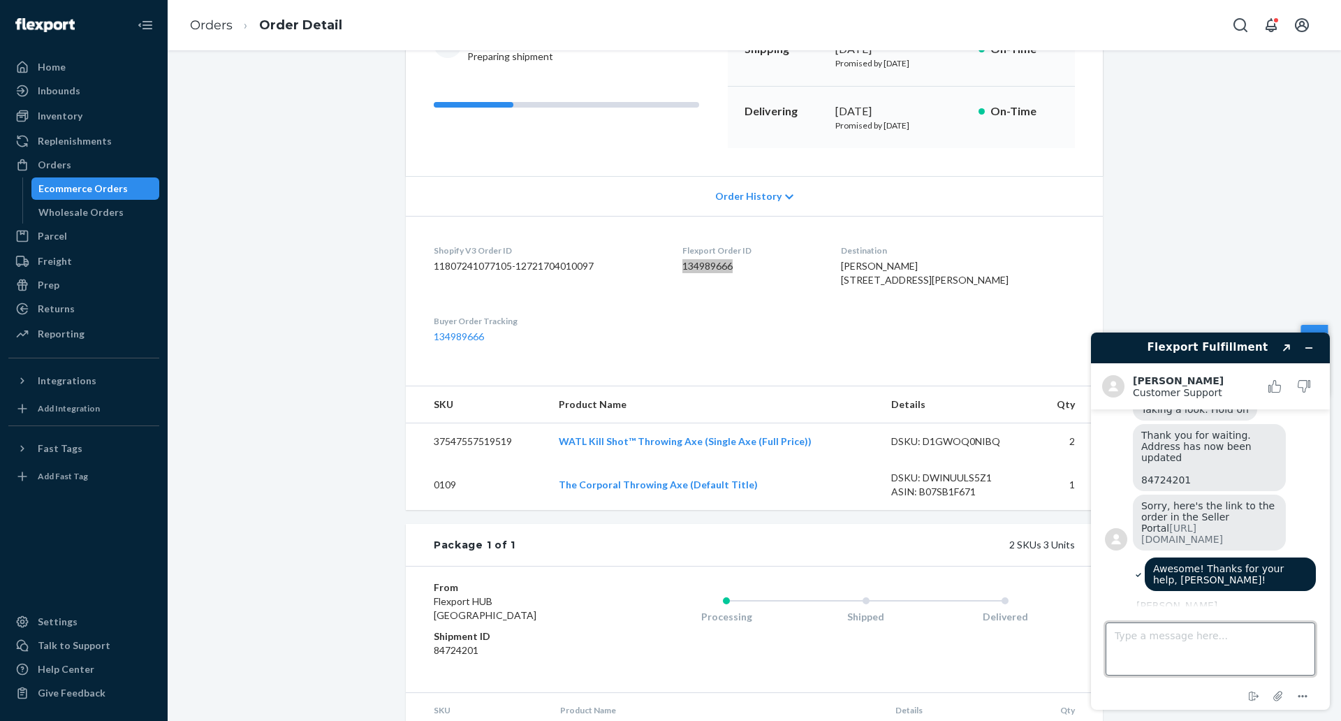
scroll to position [376, 0]
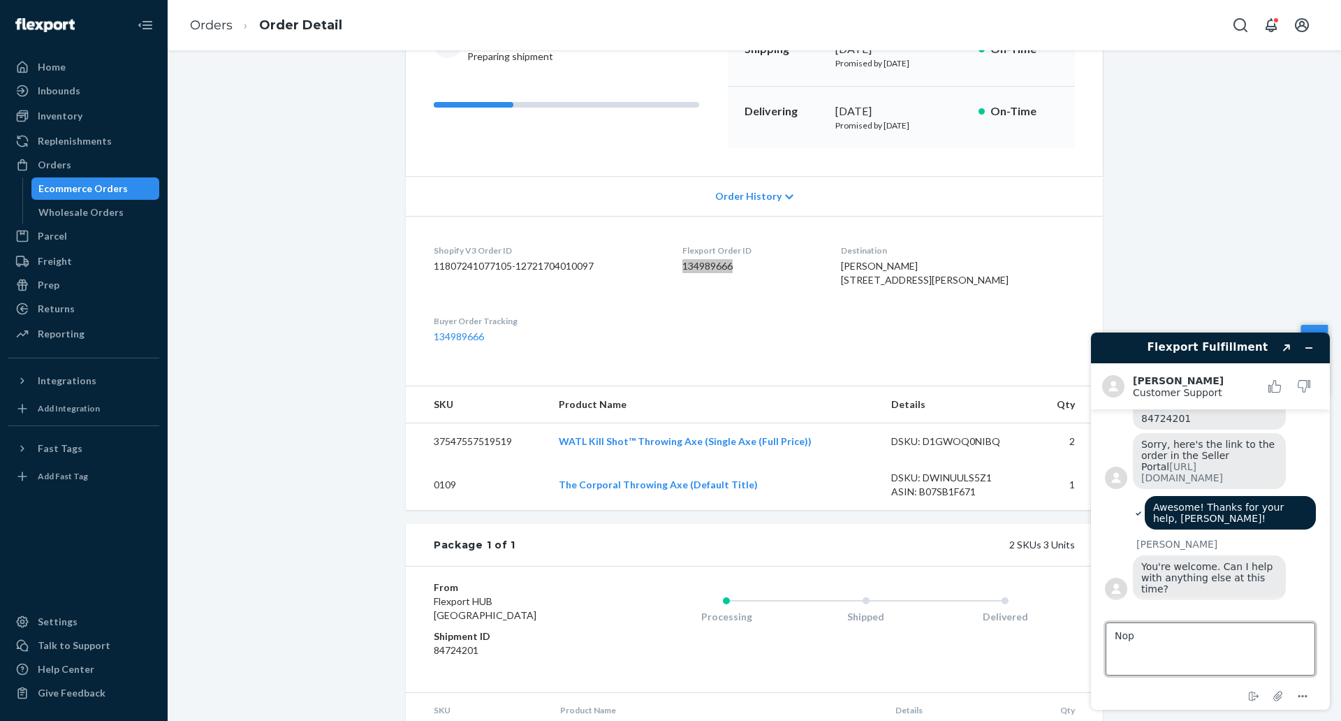
type textarea "Nope"
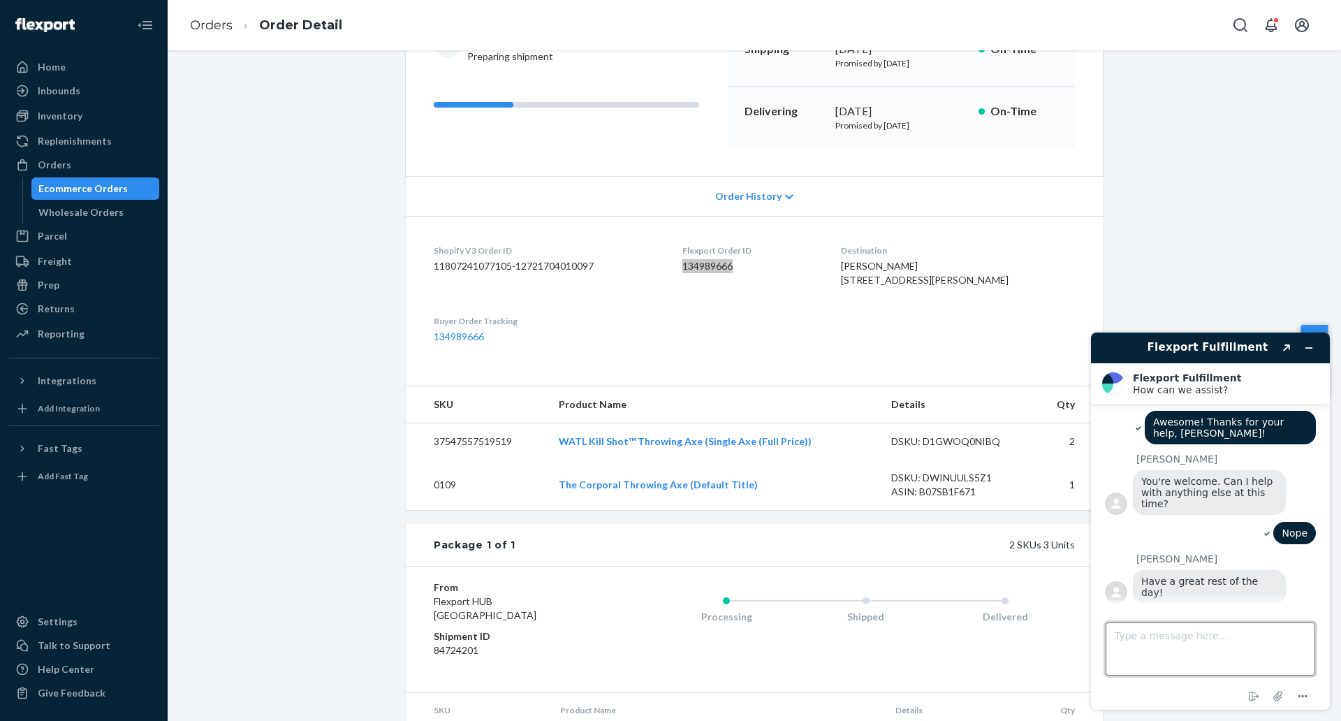
scroll to position [524, 0]
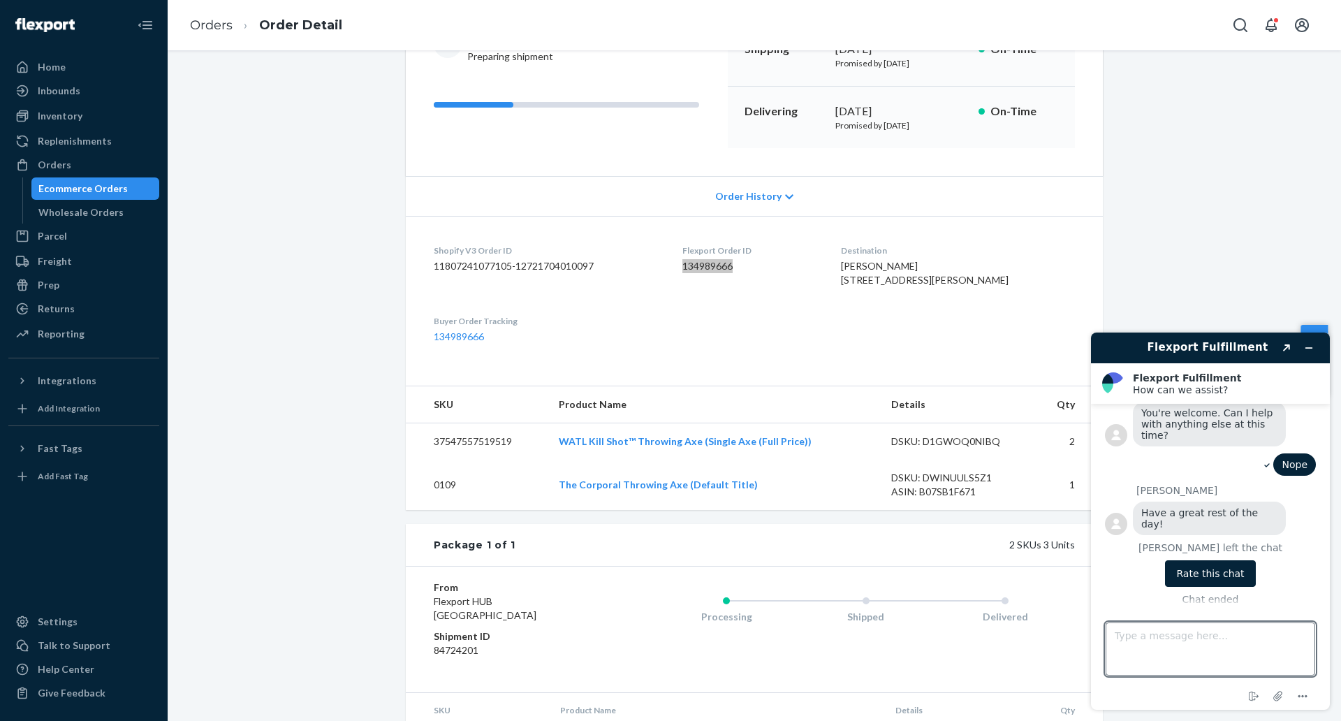
click at [1207, 572] on button "Rate this chat" at bounding box center [1210, 573] width 90 height 27
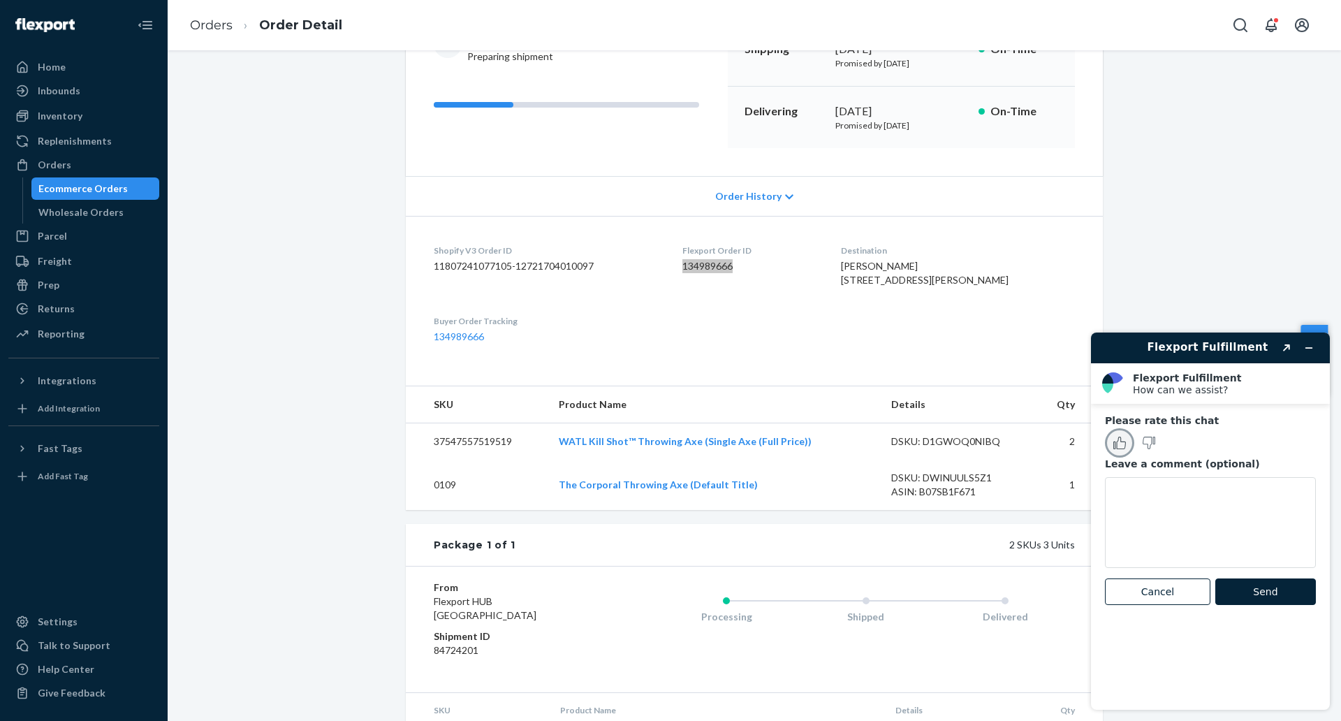
click at [1120, 448] on icon "Rate this chat as good" at bounding box center [1119, 442] width 13 height 13
click at [1195, 509] on textarea "Leave a comment (optional)" at bounding box center [1210, 522] width 211 height 91
type textarea "A"
type textarea "G"
drag, startPoint x: 1195, startPoint y: 496, endPoint x: 1110, endPoint y: 496, distance: 84.5
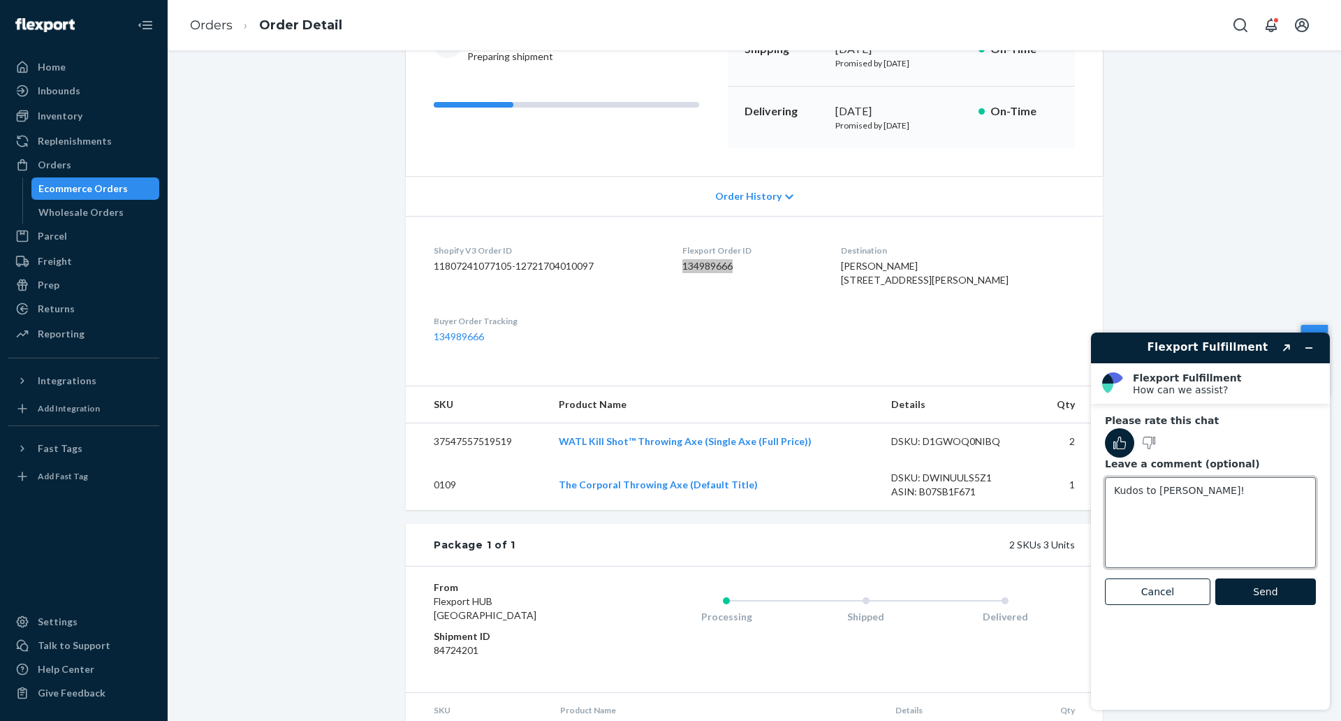
click at [1110, 496] on textarea "Kudos to [PERSON_NAME]!" at bounding box center [1210, 522] width 211 height 91
type textarea "Kudos to [PERSON_NAME]!"
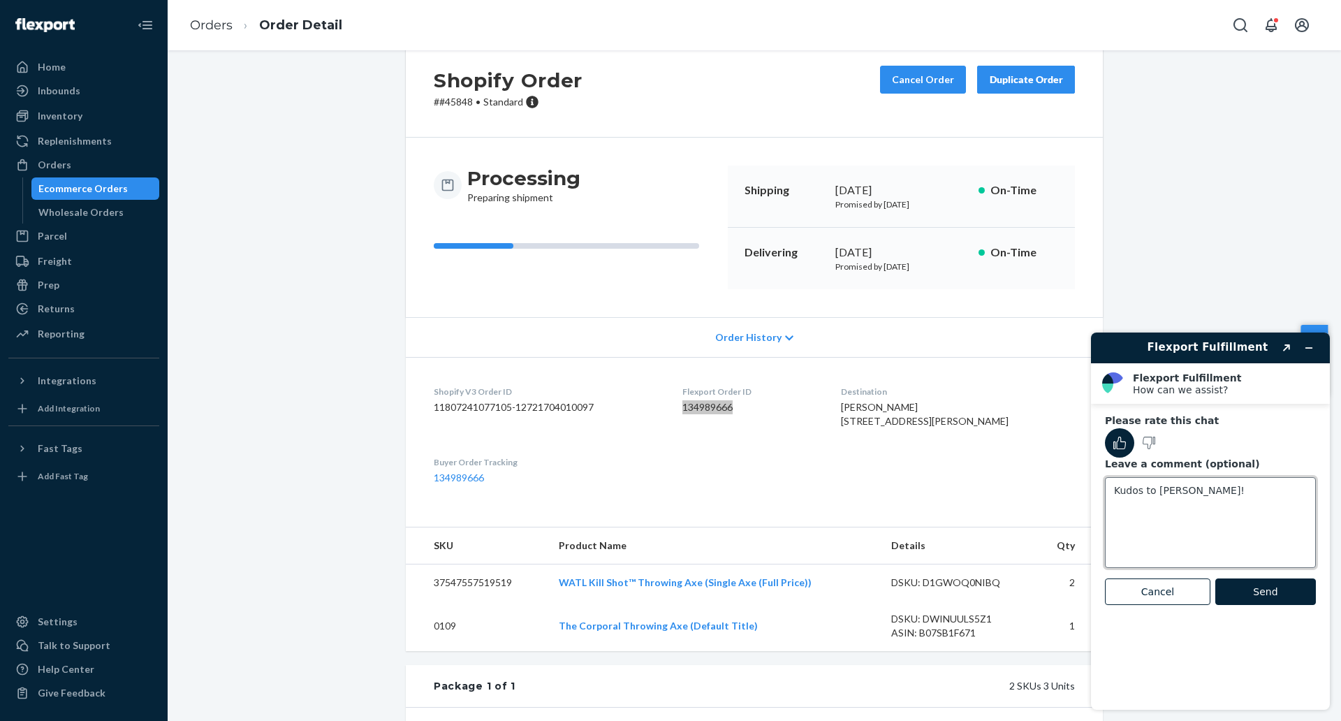
scroll to position [0, 0]
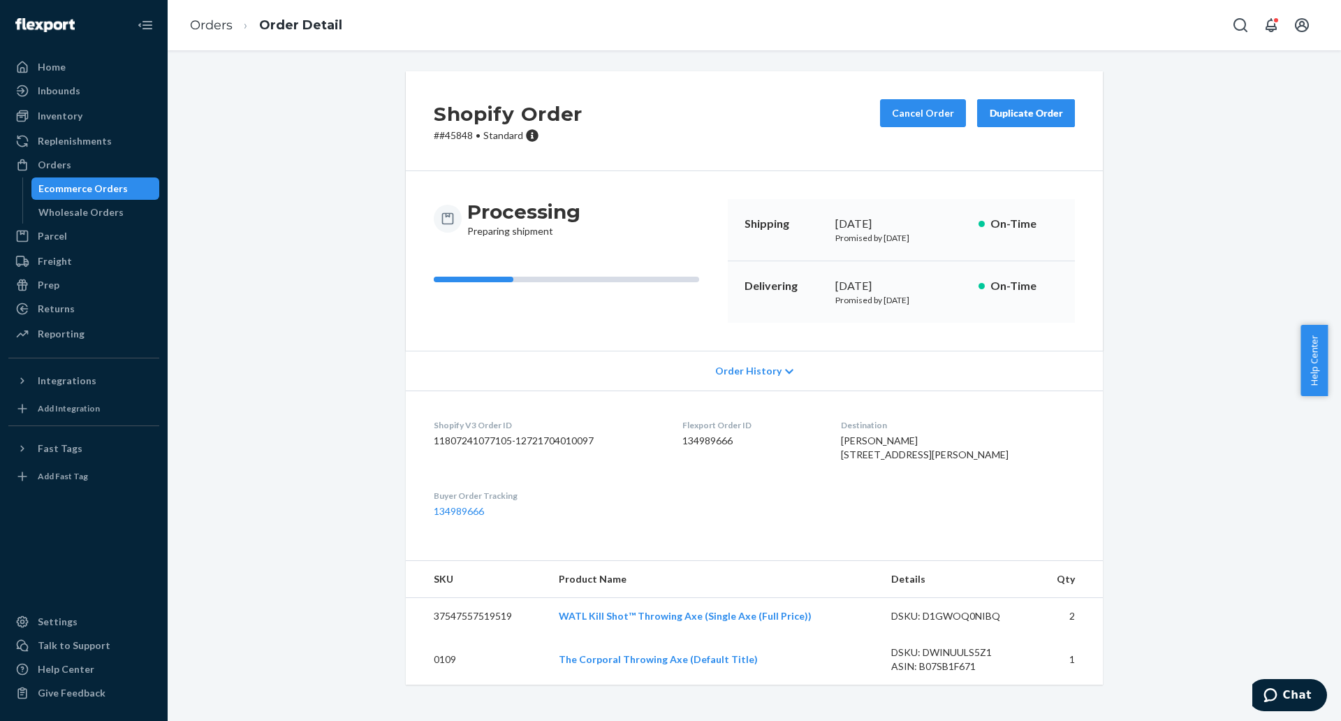
scroll to position [8, 0]
